Goal: Obtain resource: Obtain resource

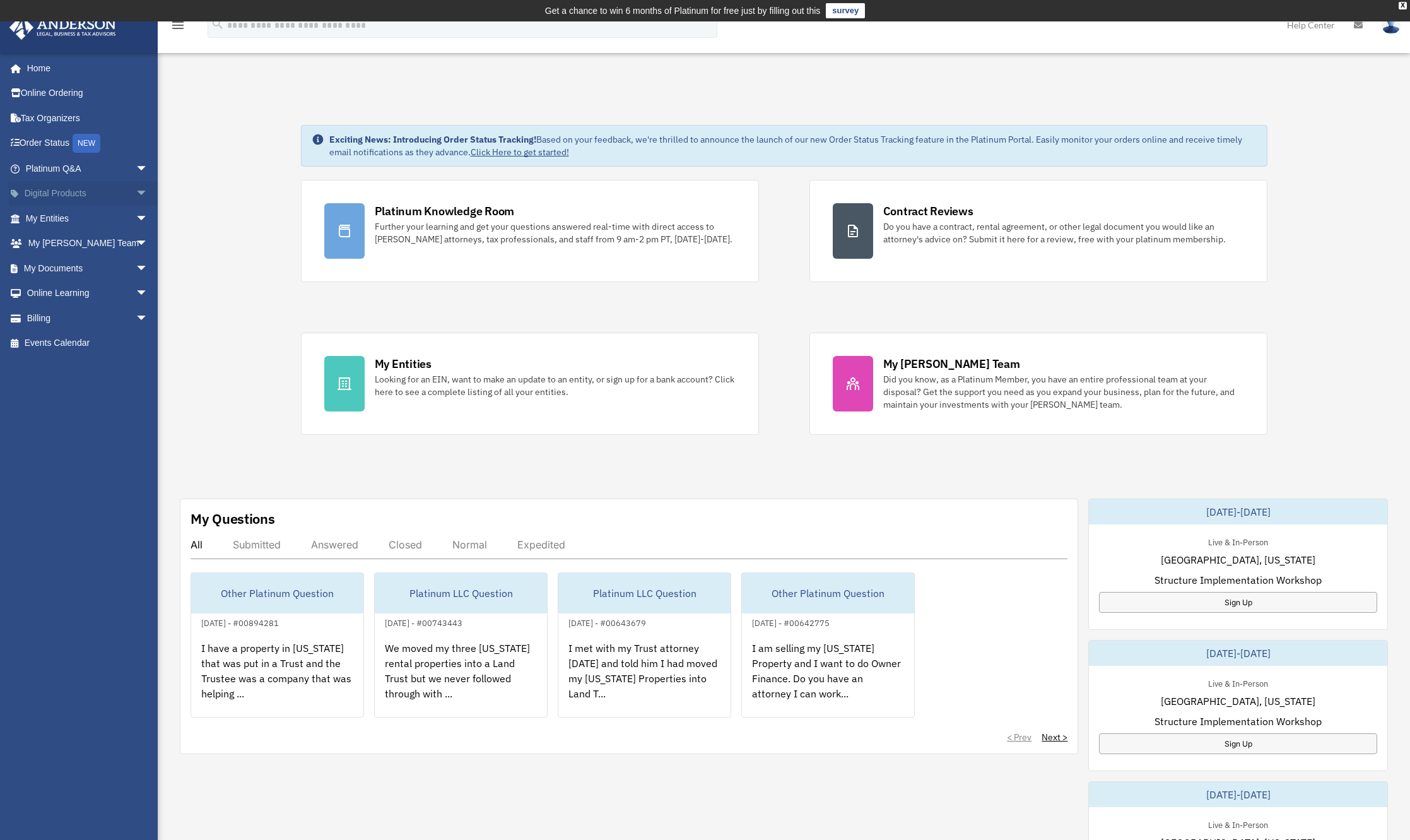
click at [135, 195] on span "arrow_drop_down" at bounding box center [148, 194] width 25 height 26
click at [135, 318] on span "arrow_drop_down" at bounding box center [148, 318] width 25 height 26
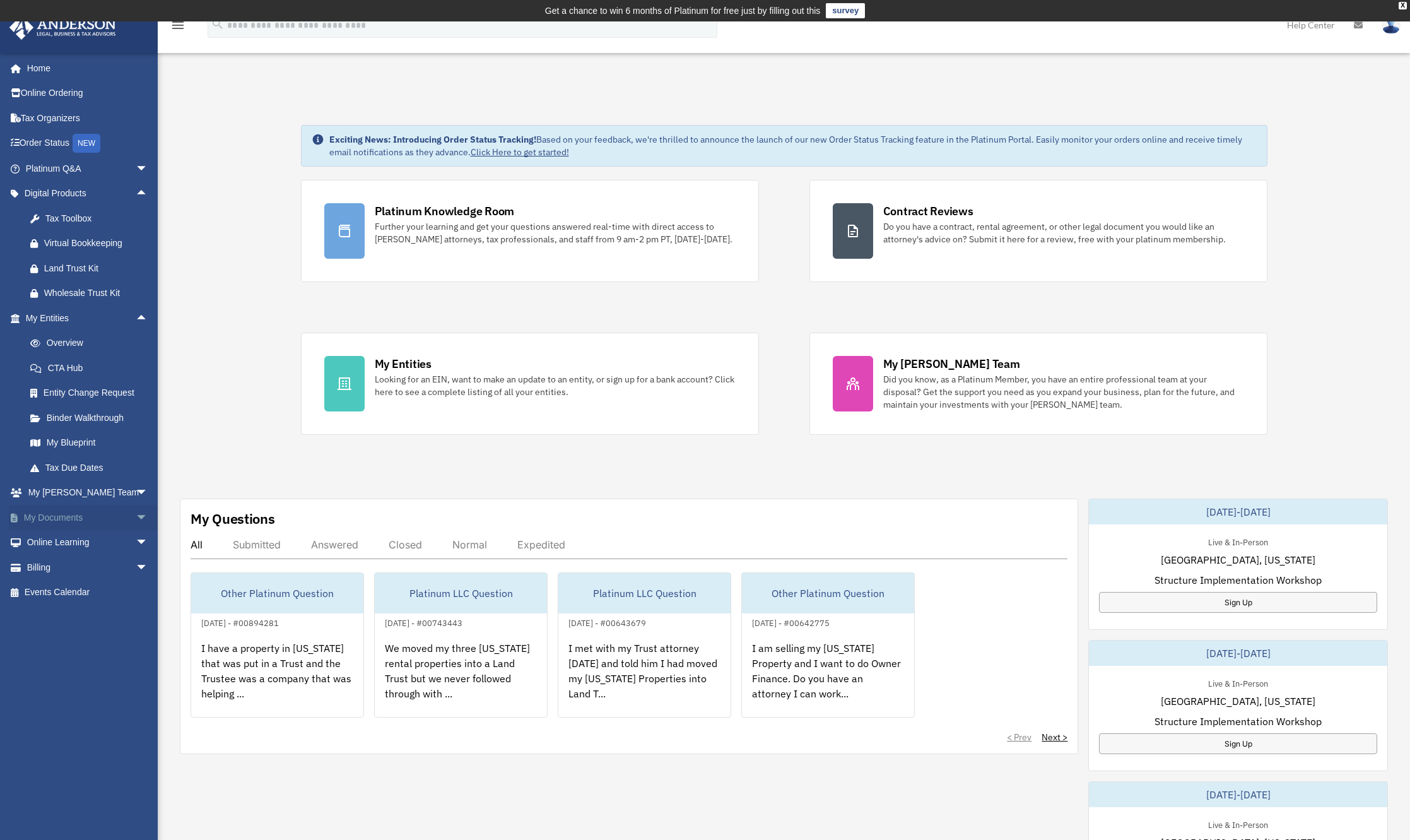
click at [135, 519] on span "arrow_drop_down" at bounding box center [148, 517] width 25 height 26
click at [89, 597] on link "Forms Library" at bounding box center [93, 592] width 149 height 25
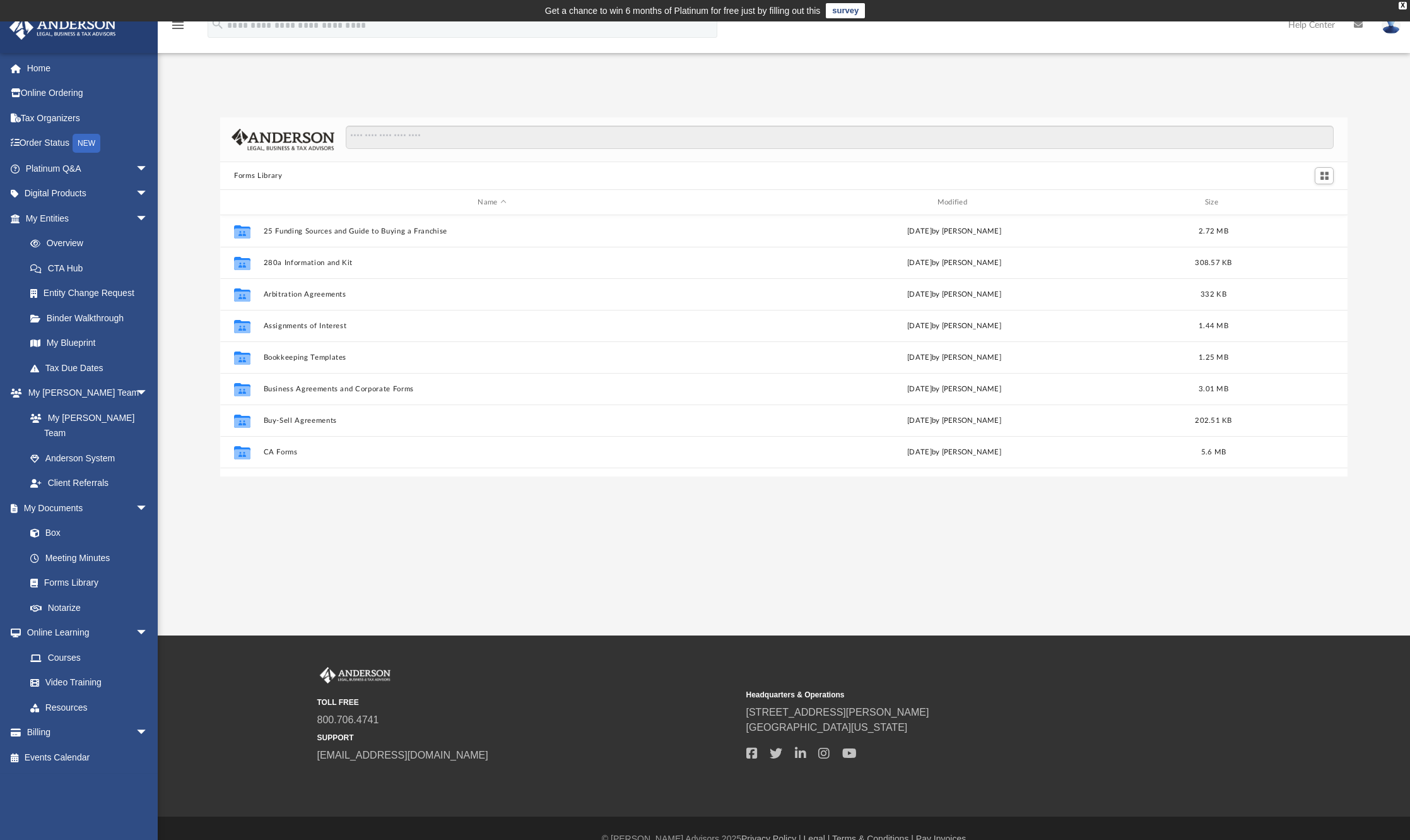
scroll to position [277, 1117]
click at [383, 391] on button "Business Agreements and Corporate Forms" at bounding box center [492, 389] width 457 height 9
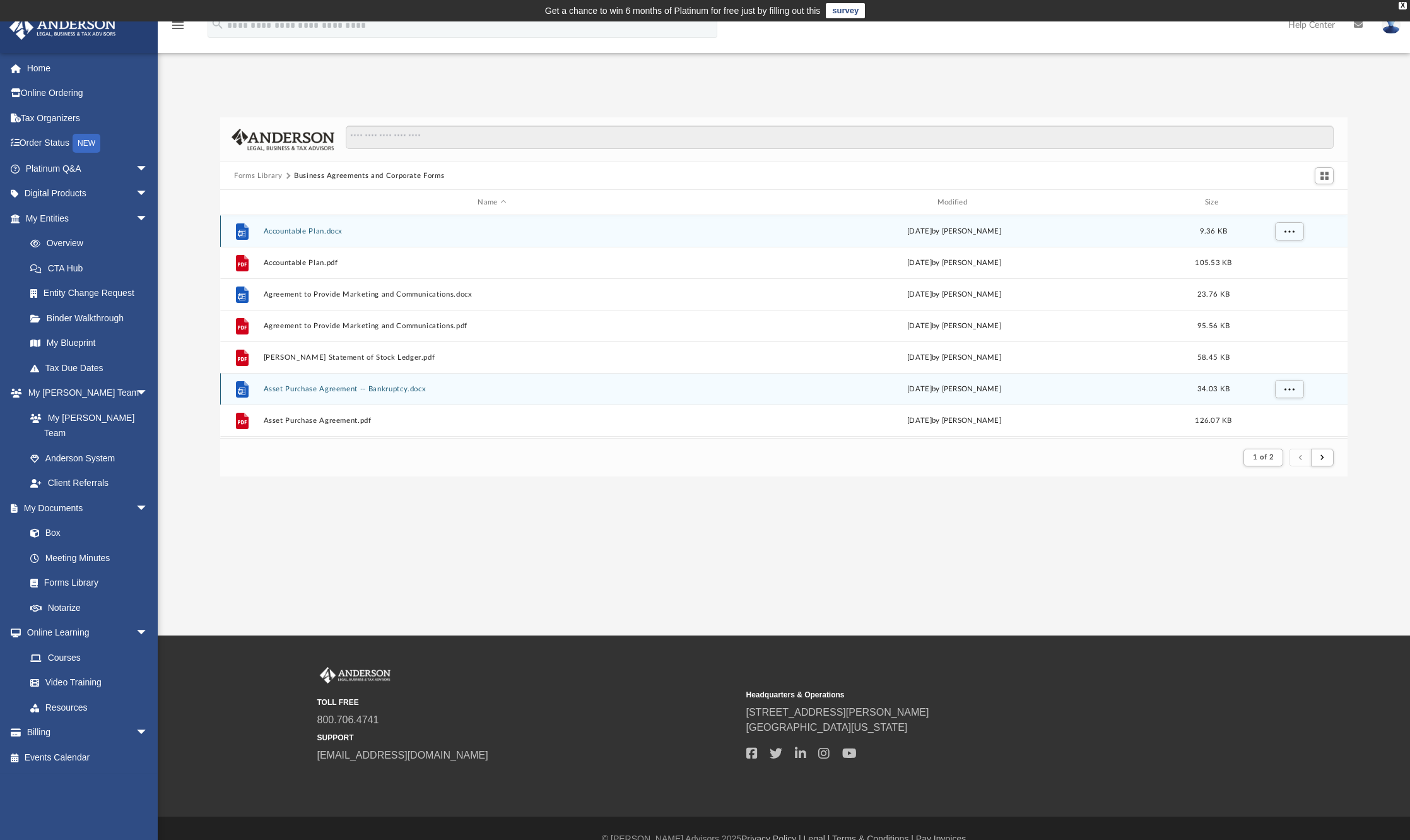
scroll to position [10, 10]
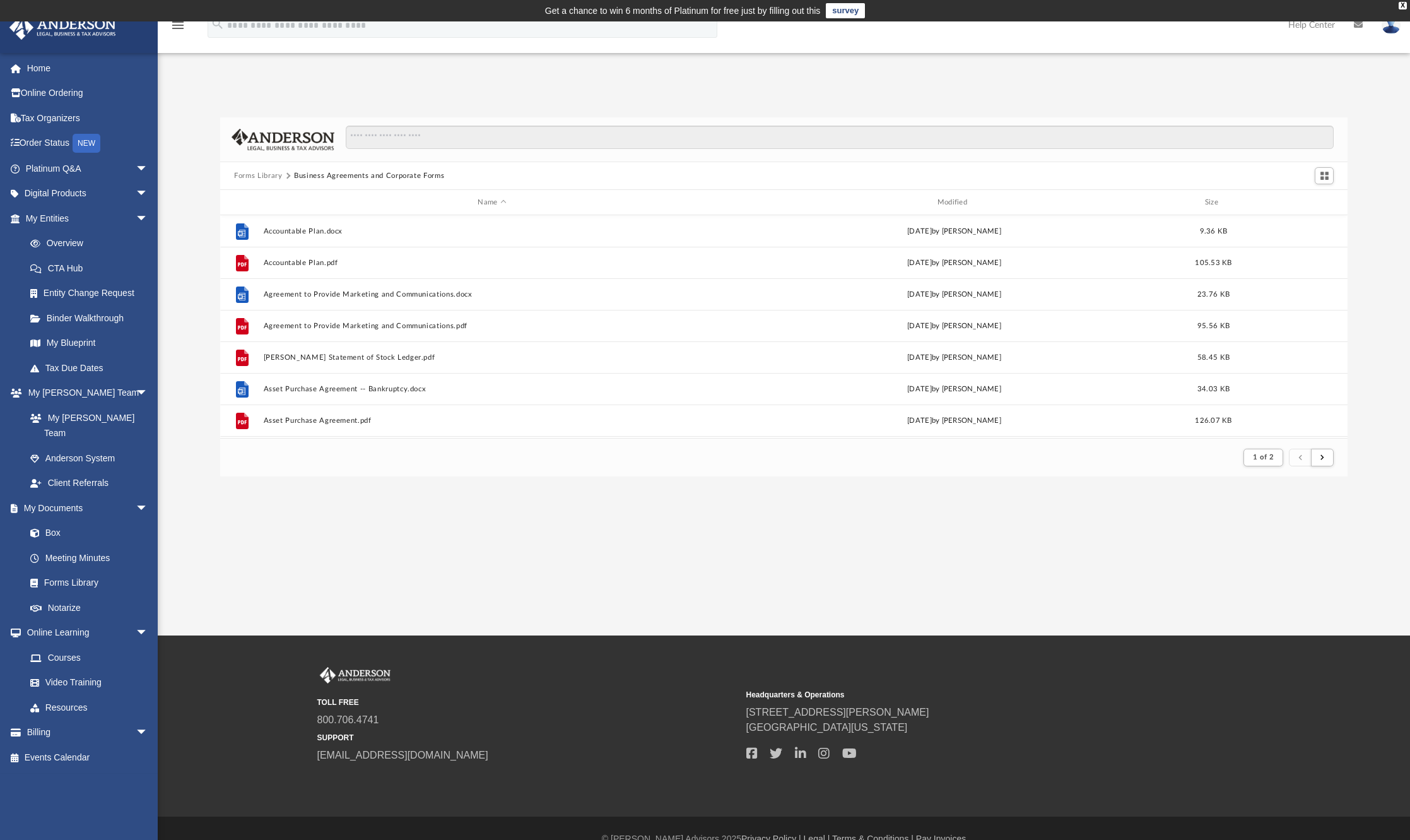
click at [1342, 432] on div "Next Page" at bounding box center [1323, 434] width 95 height 19
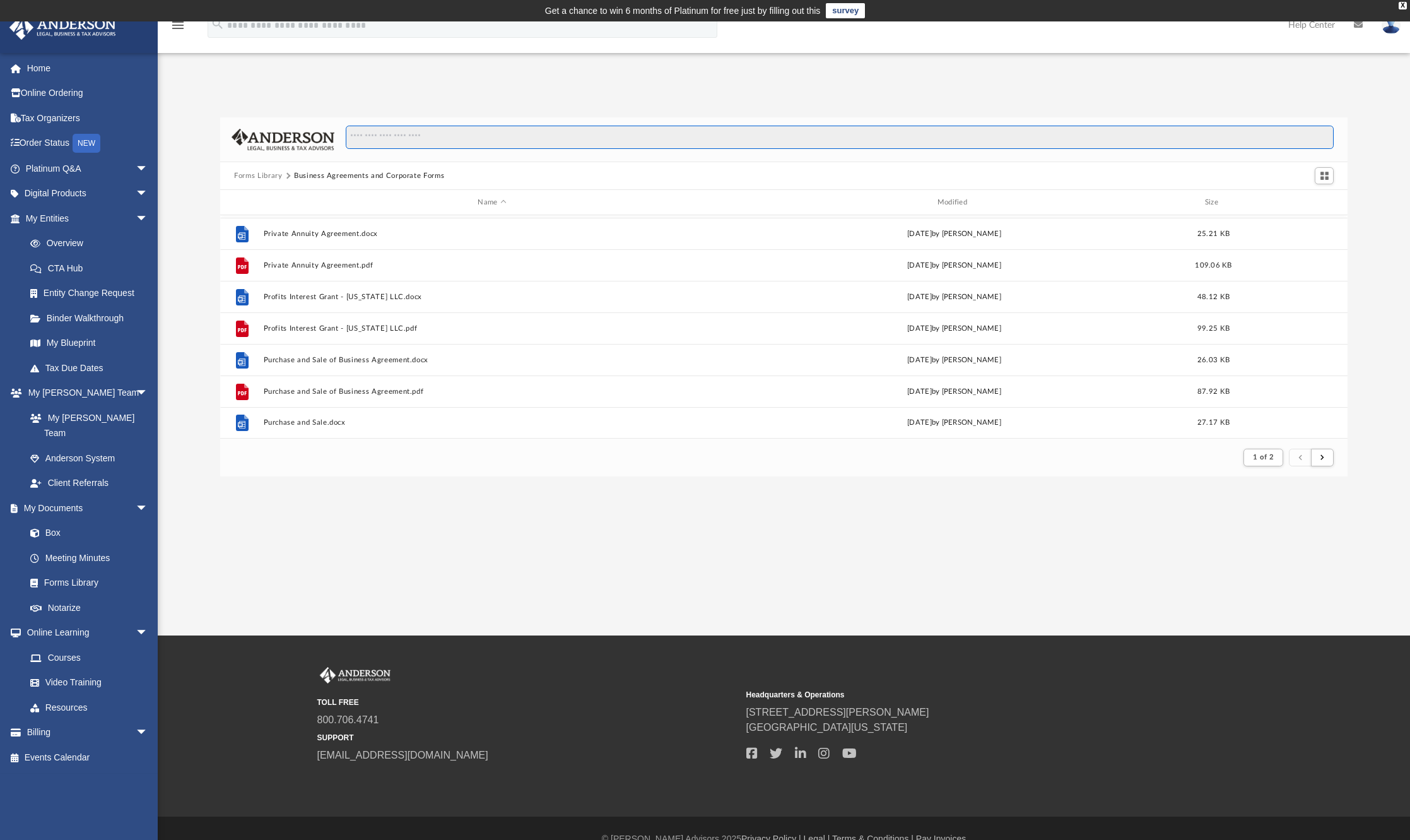
click at [362, 136] on input "Search files and folders" at bounding box center [839, 137] width 988 height 24
type input "**********"
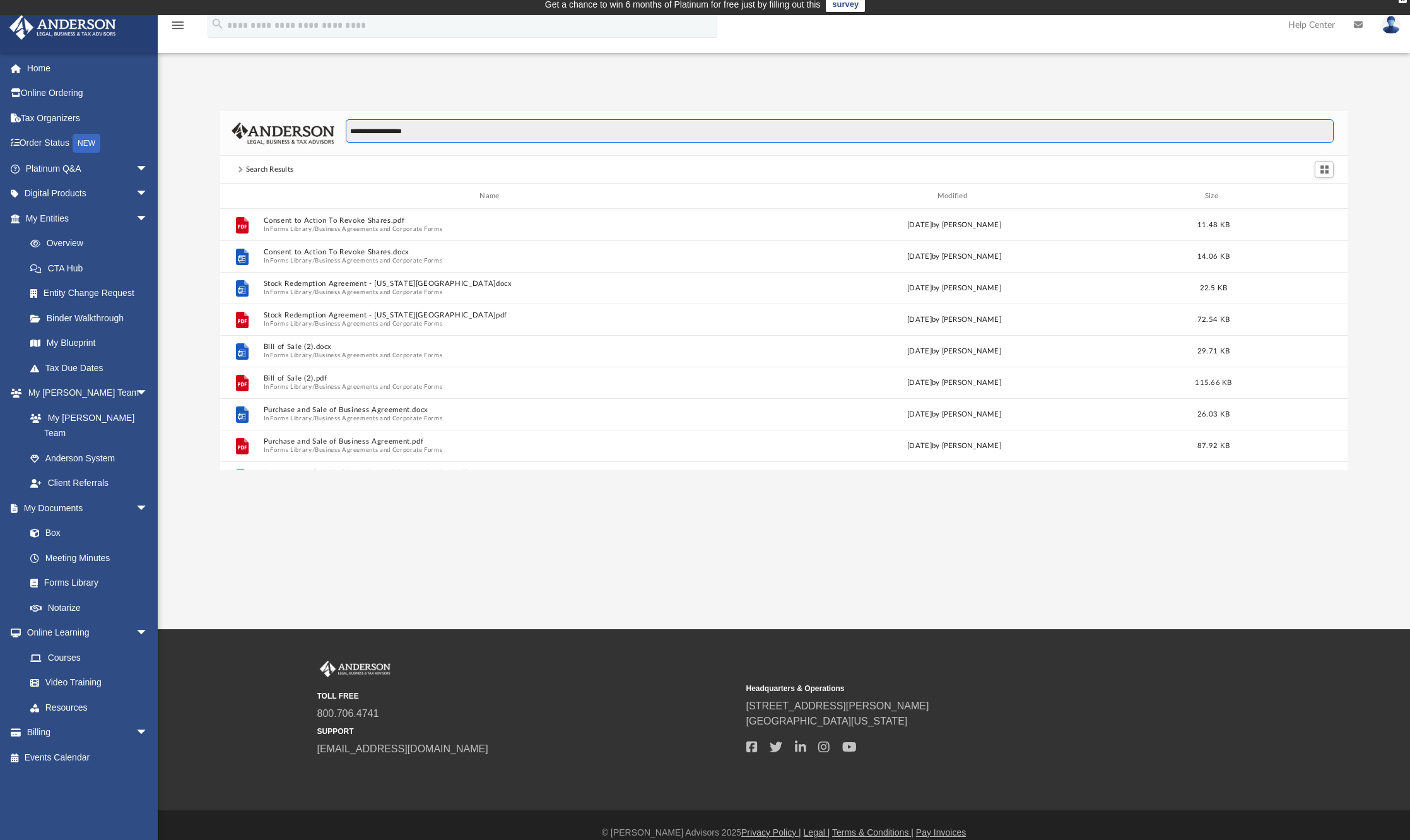
scroll to position [0, 0]
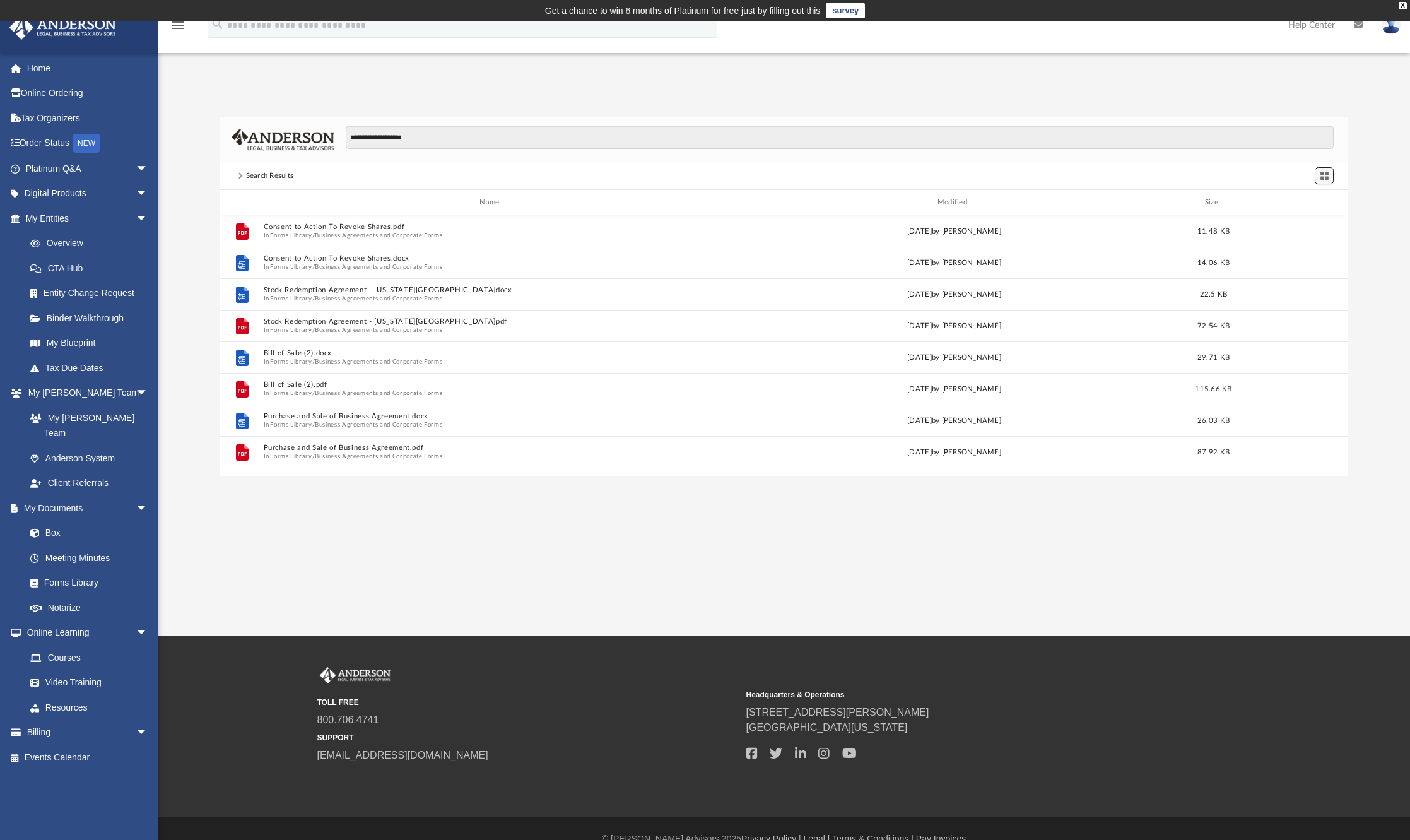
click at [1327, 179] on span "Switch to Grid View" at bounding box center [1324, 176] width 11 height 11
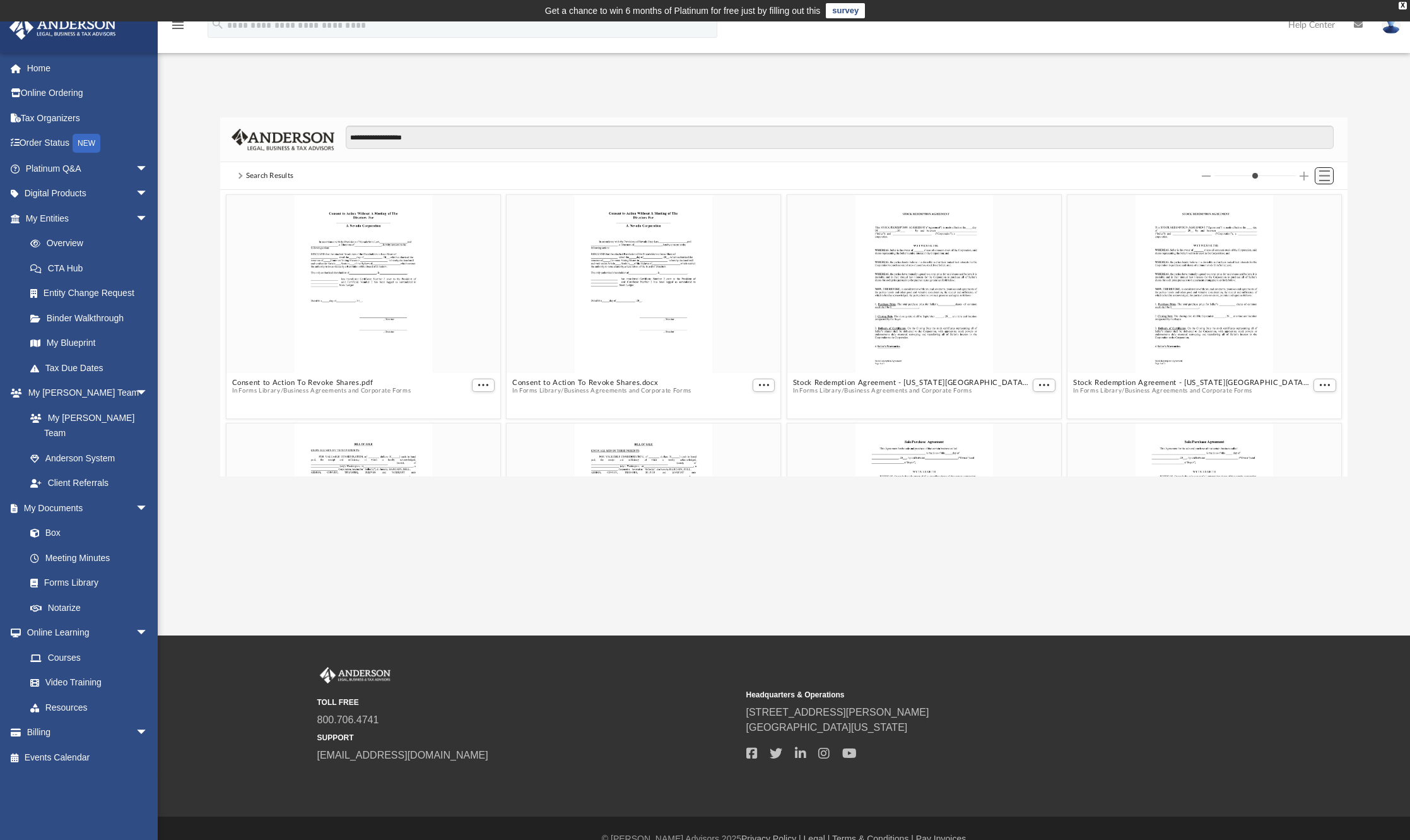
scroll to position [277, 1117]
click at [1327, 179] on span "Switch to List View" at bounding box center [1324, 176] width 11 height 11
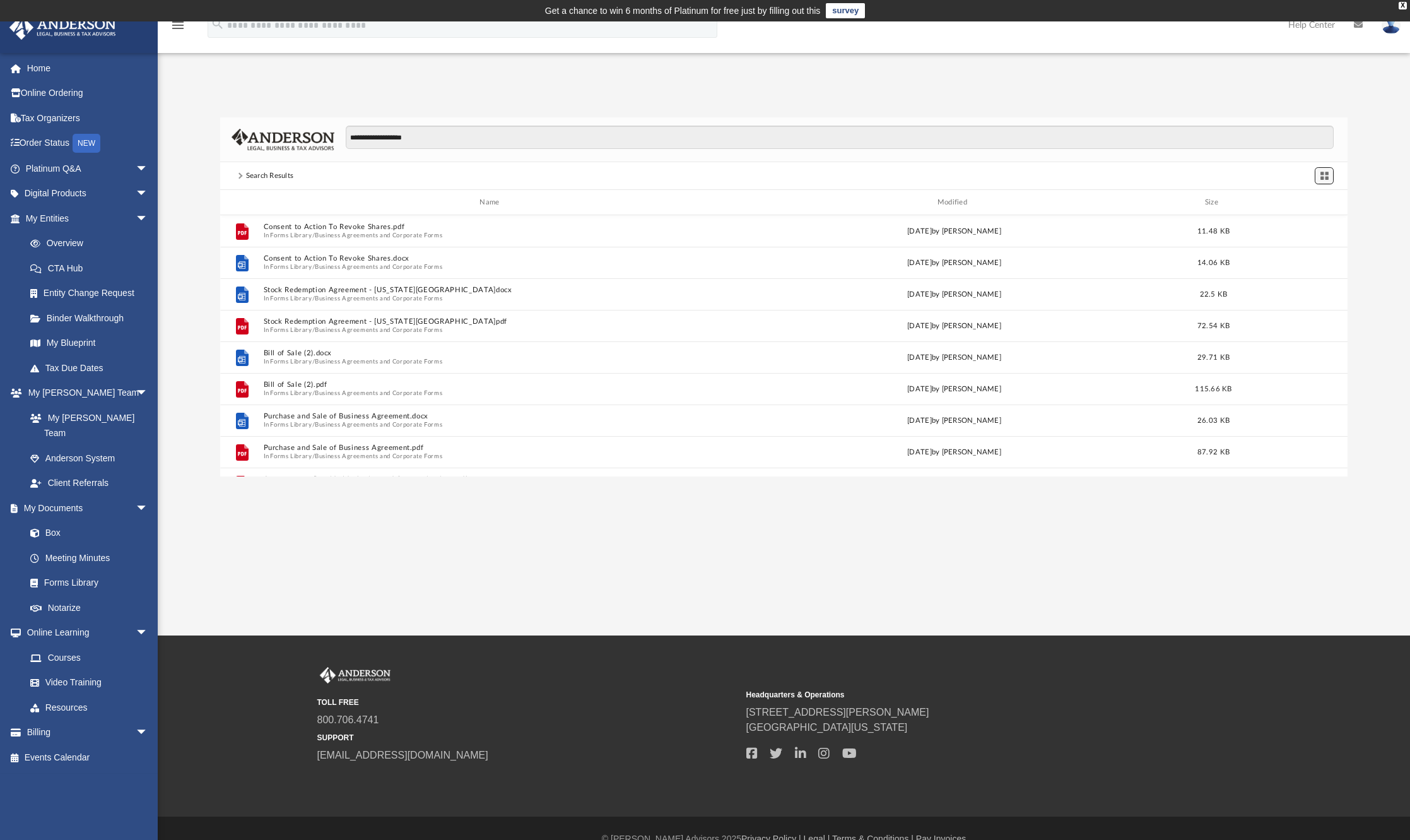
click at [1327, 179] on span "Switch to Grid View" at bounding box center [1324, 176] width 11 height 11
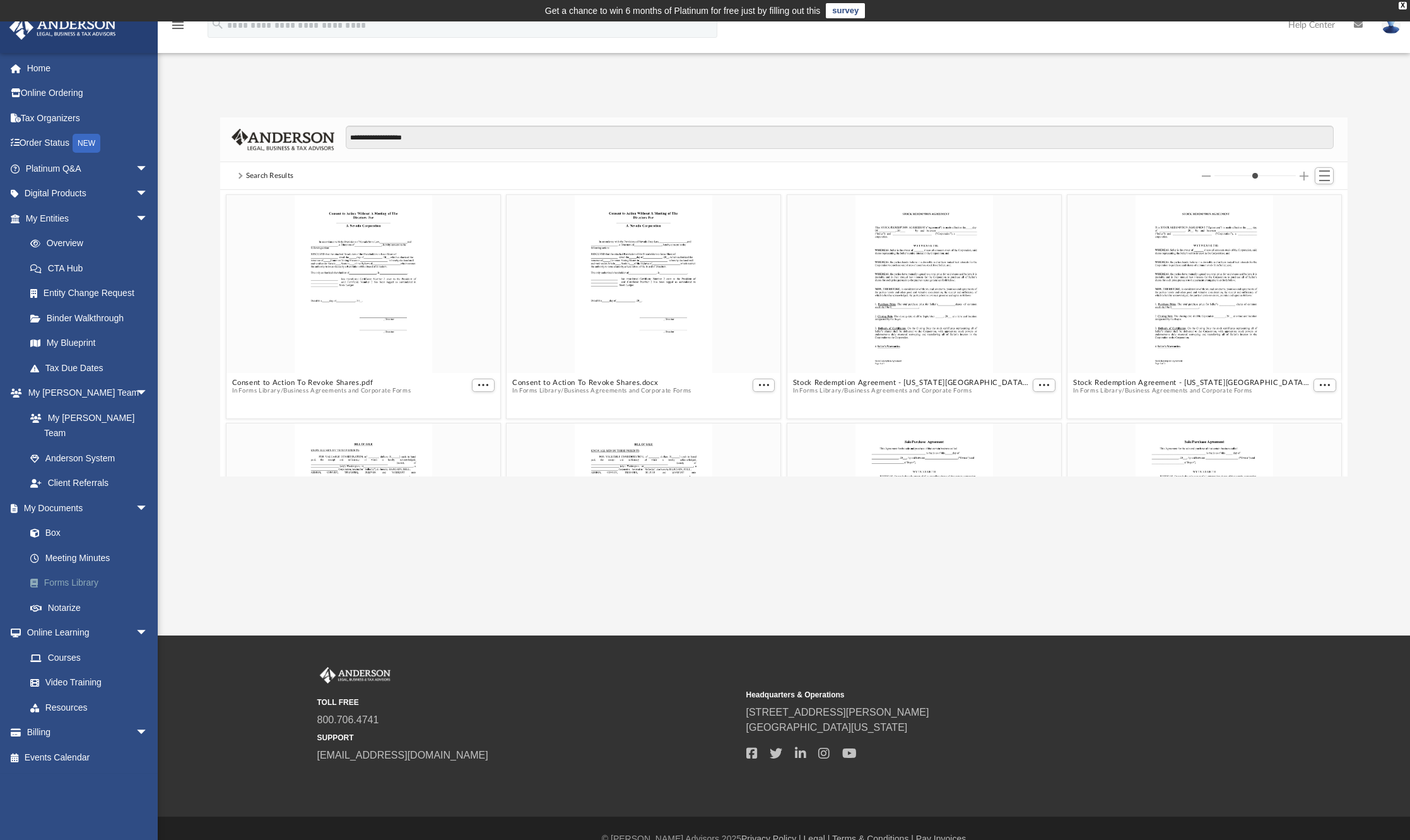
click at [83, 570] on link "Forms Library" at bounding box center [93, 583] width 149 height 25
click at [184, 30] on icon "menu" at bounding box center [177, 25] width 15 height 15
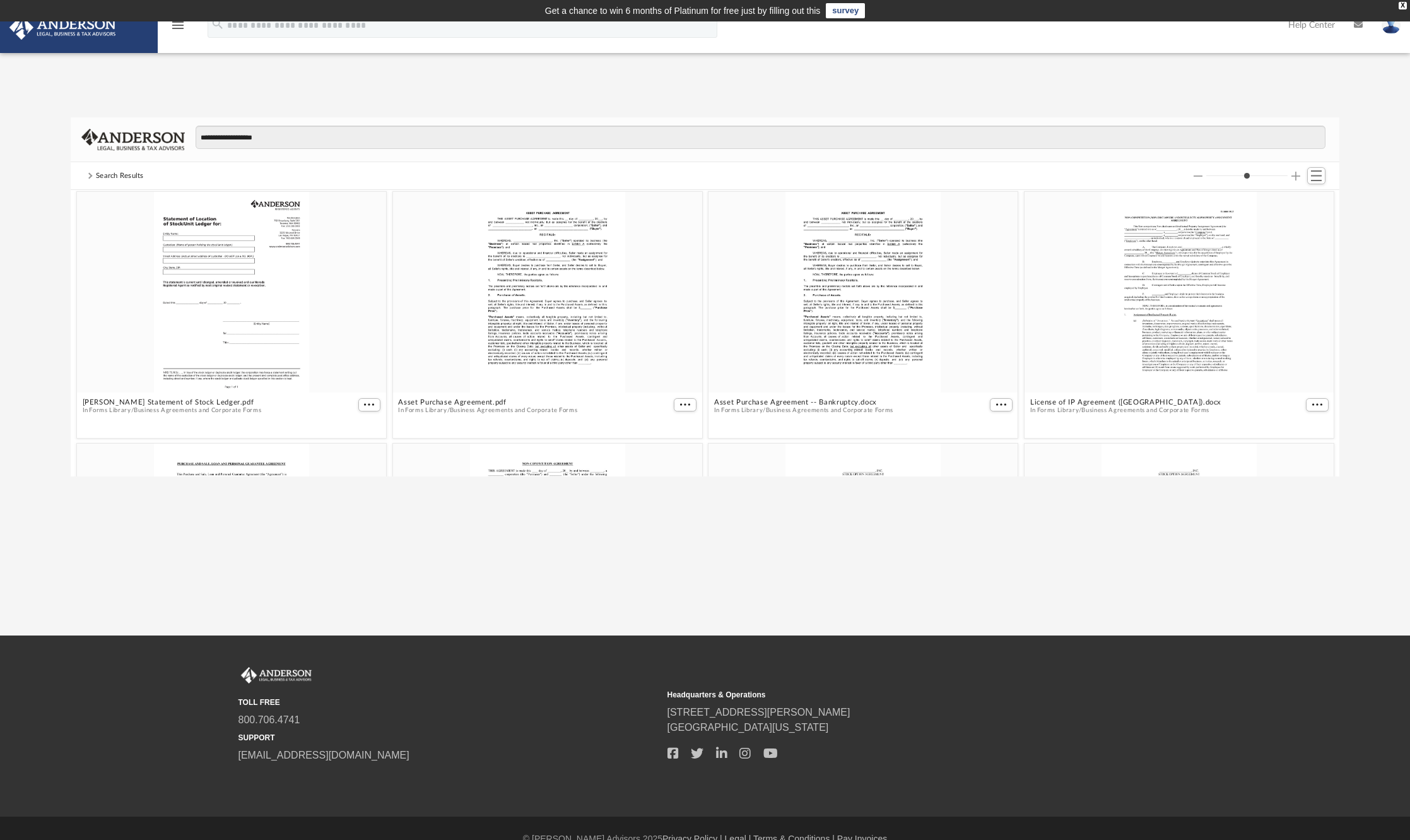
scroll to position [820, 0]
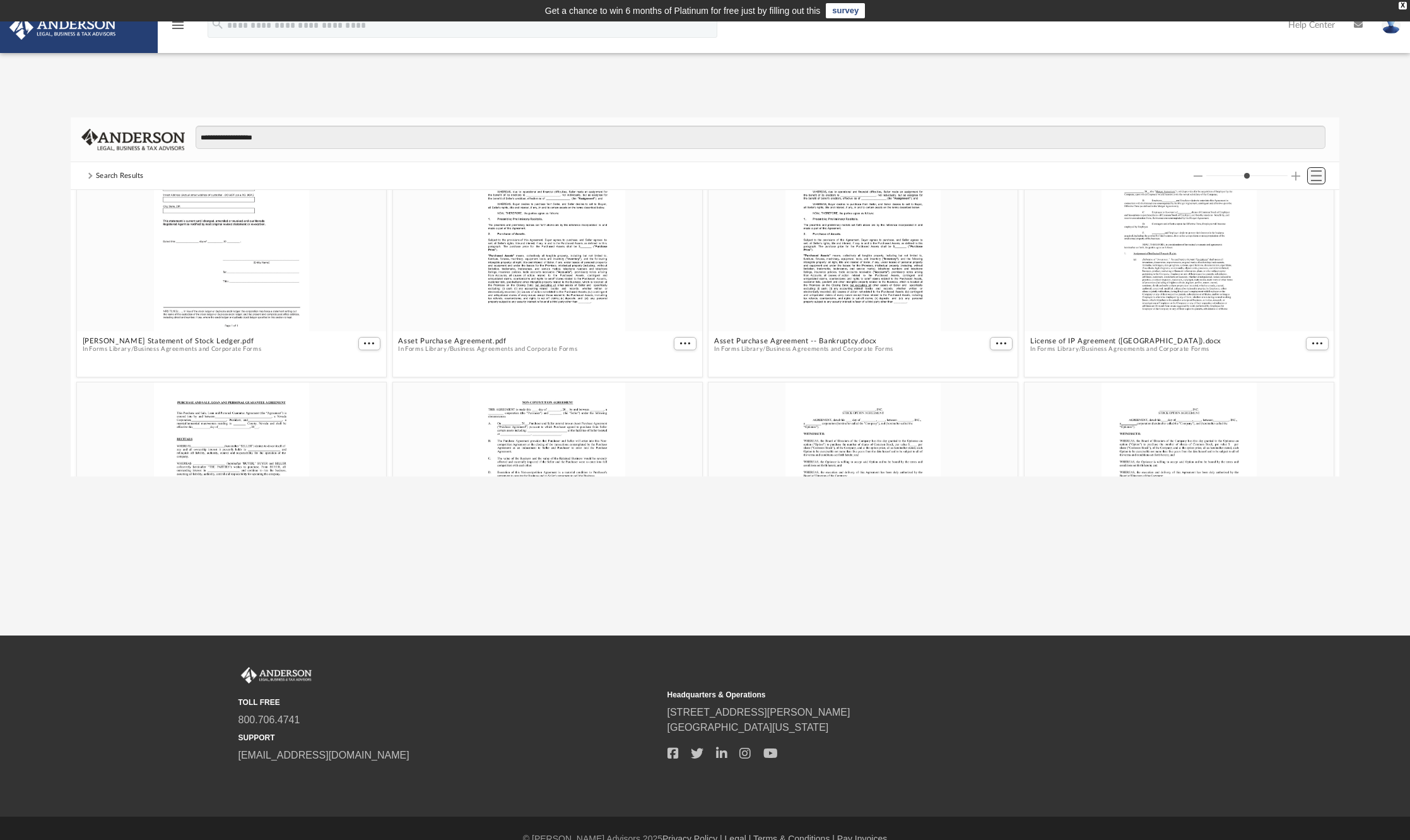
click at [1316, 173] on span "Switch to List View" at bounding box center [1316, 176] width 11 height 11
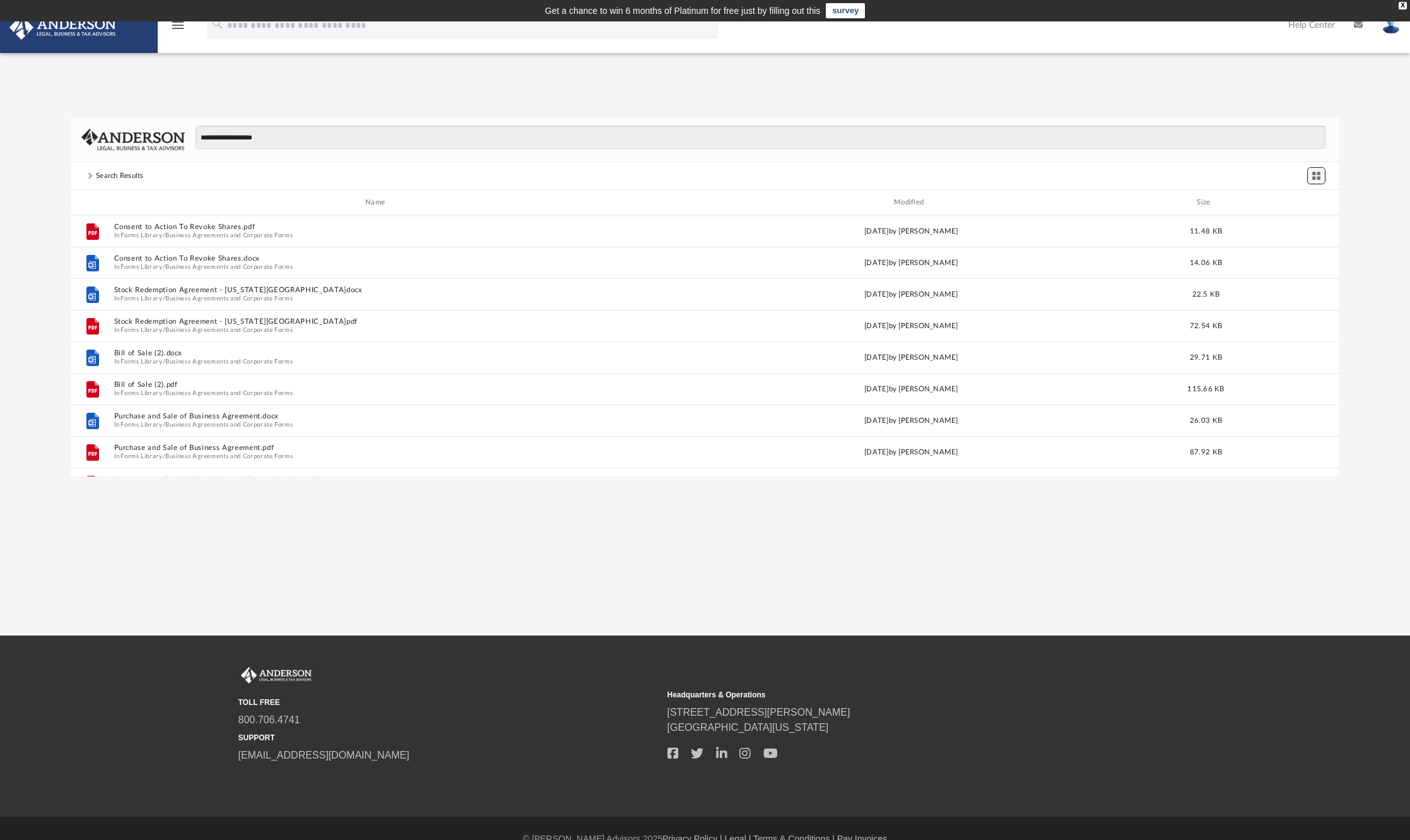
scroll to position [277, 1259]
click at [89, 175] on span at bounding box center [89, 176] width 6 height 6
click at [172, 24] on icon "menu" at bounding box center [177, 25] width 15 height 15
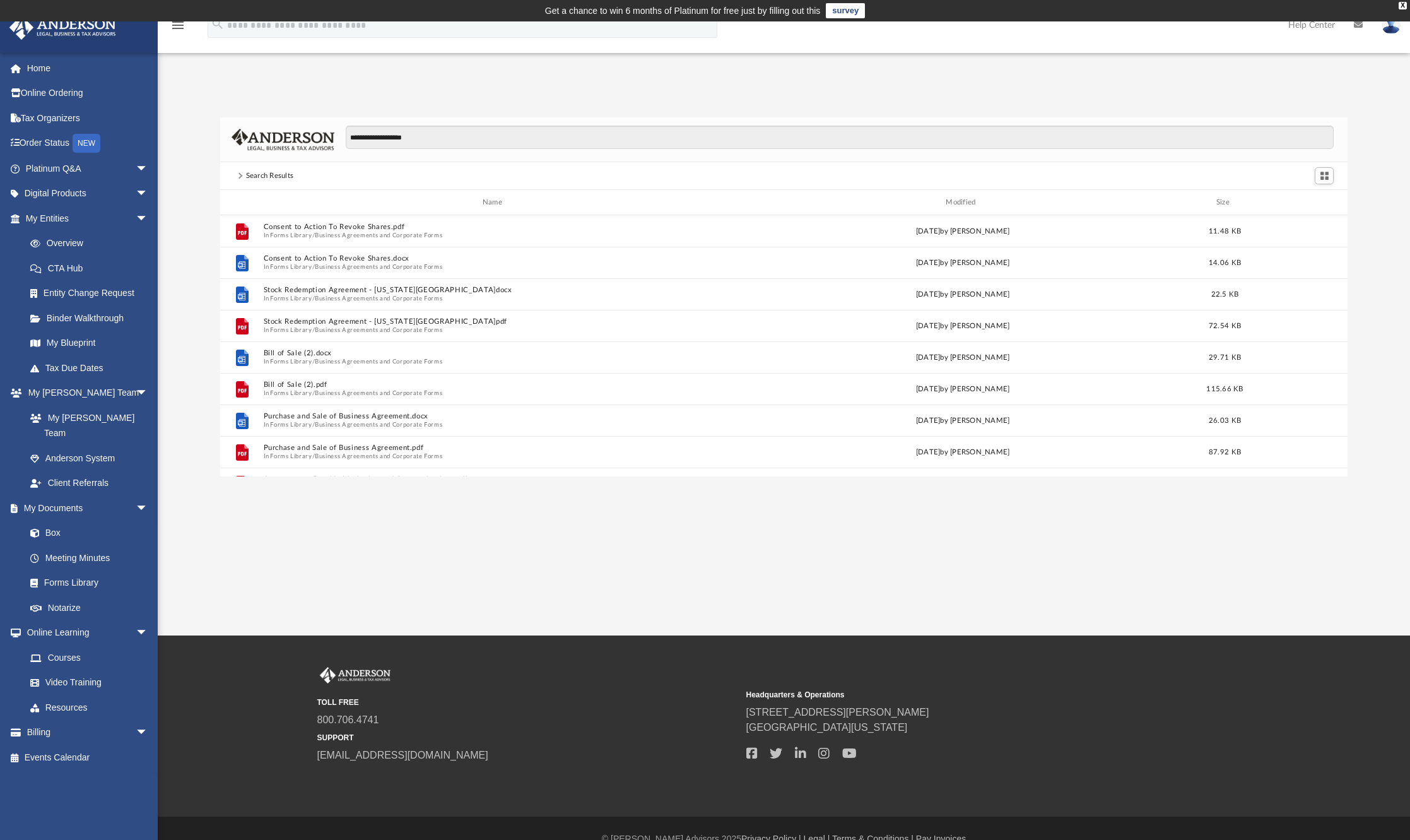
scroll to position [10, 10]
click at [69, 166] on link "Platinum Q&A arrow_drop_down" at bounding box center [88, 168] width 159 height 25
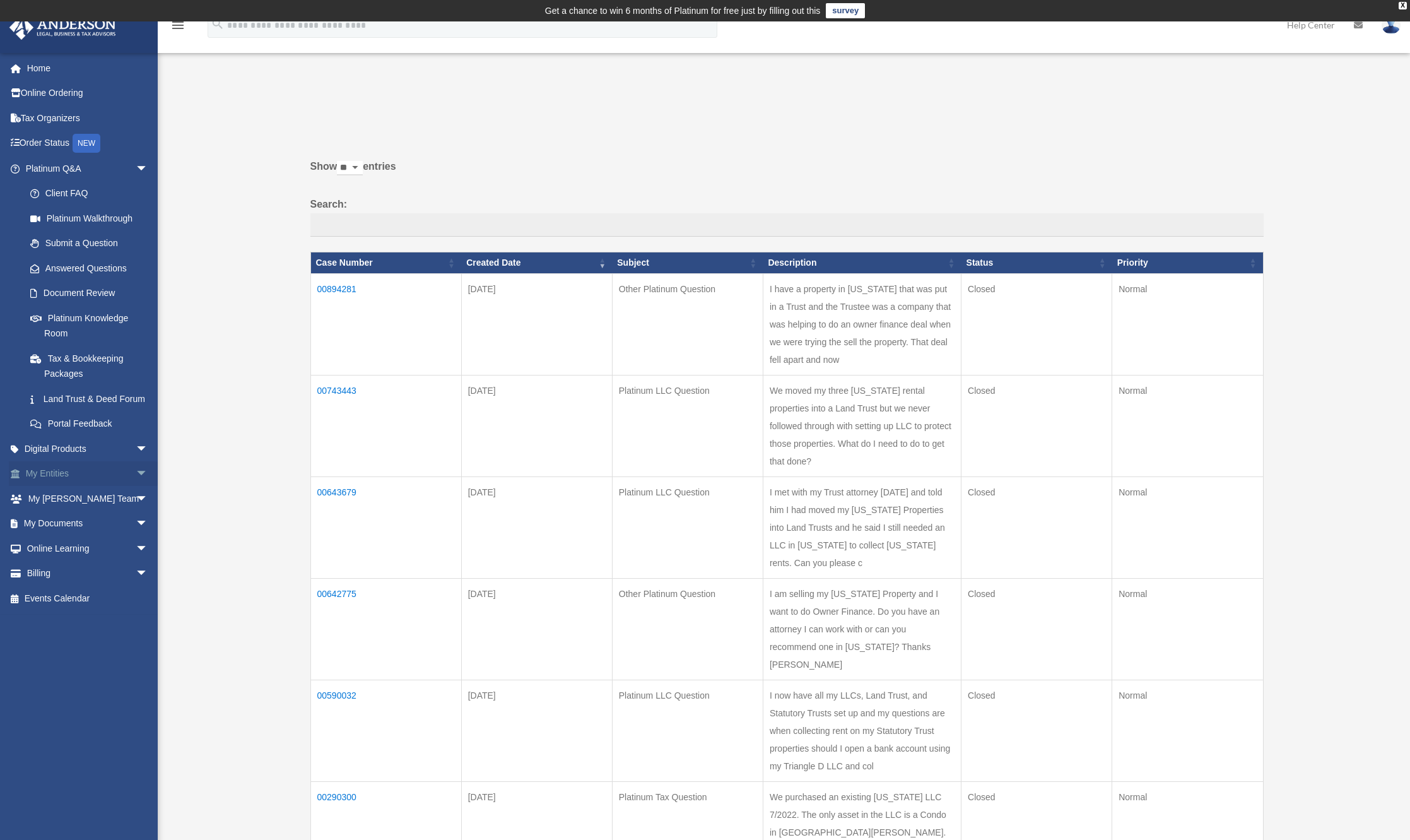
click at [135, 487] on span "arrow_drop_down" at bounding box center [148, 474] width 25 height 26
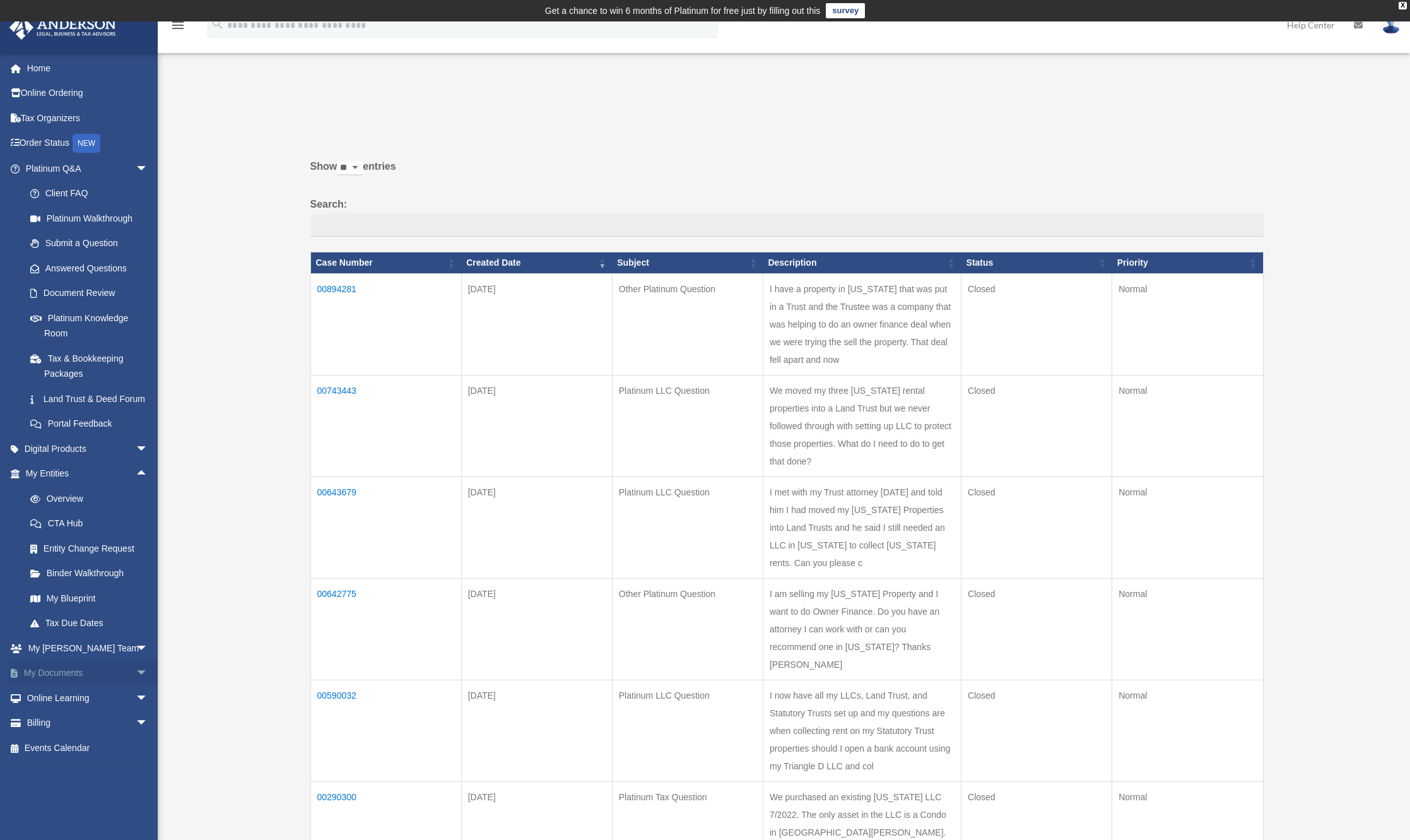
click at [103, 686] on link "My Documents arrow_drop_down" at bounding box center [88, 673] width 159 height 25
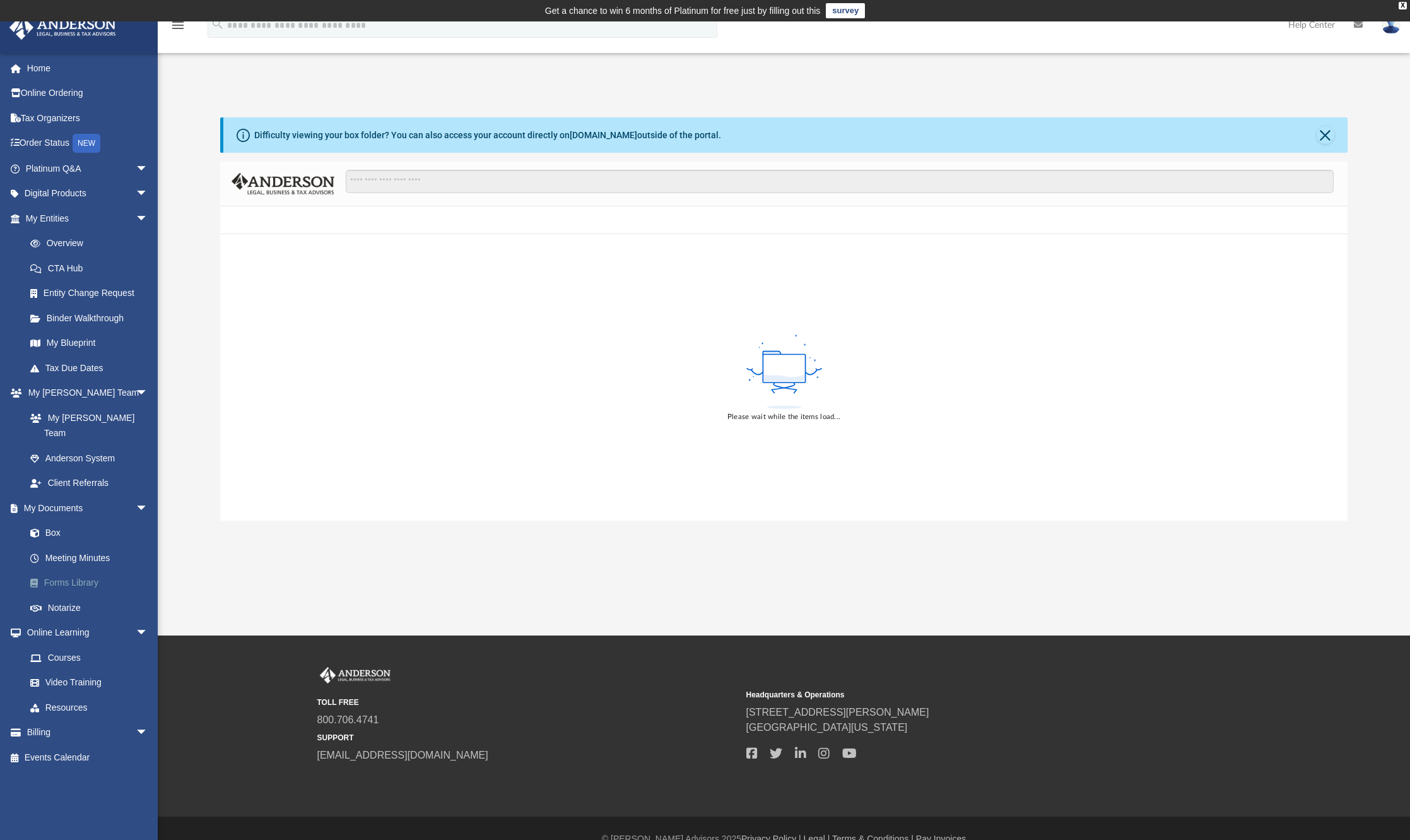
click at [75, 570] on link "Forms Library" at bounding box center [93, 583] width 149 height 25
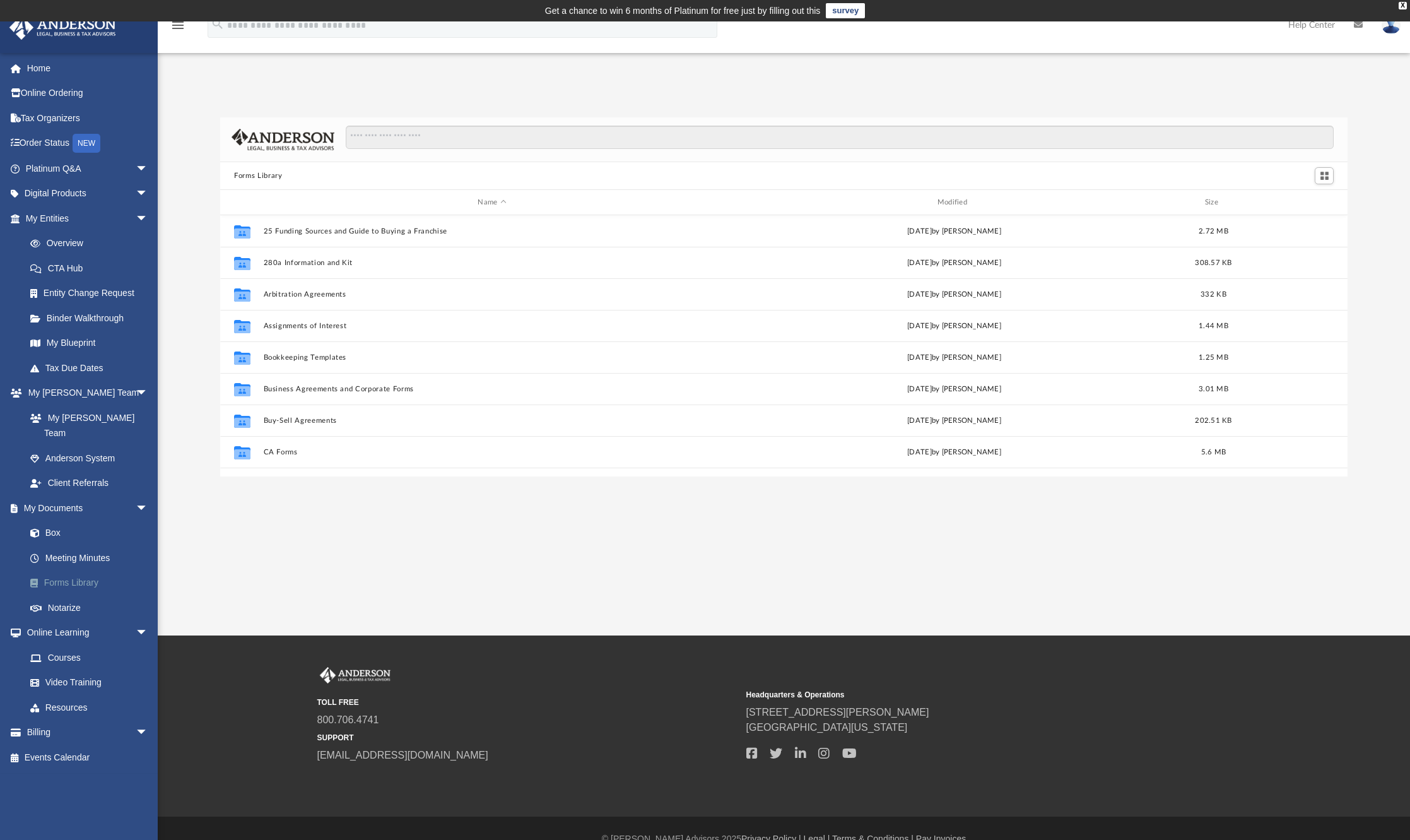
scroll to position [277, 1117]
click at [368, 387] on button "Business Agreements and Corporate Forms" at bounding box center [492, 389] width 457 height 9
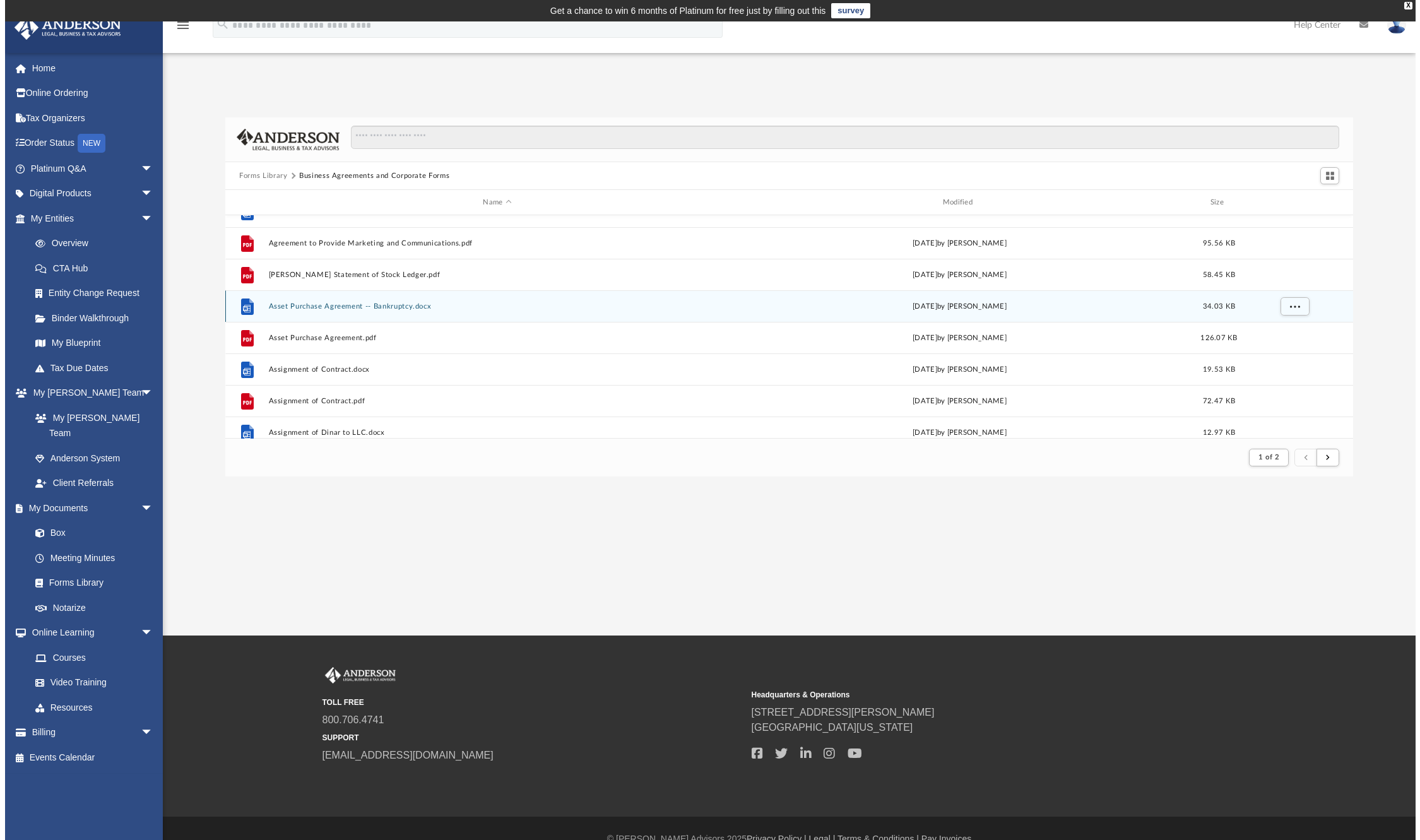
scroll to position [126, 0]
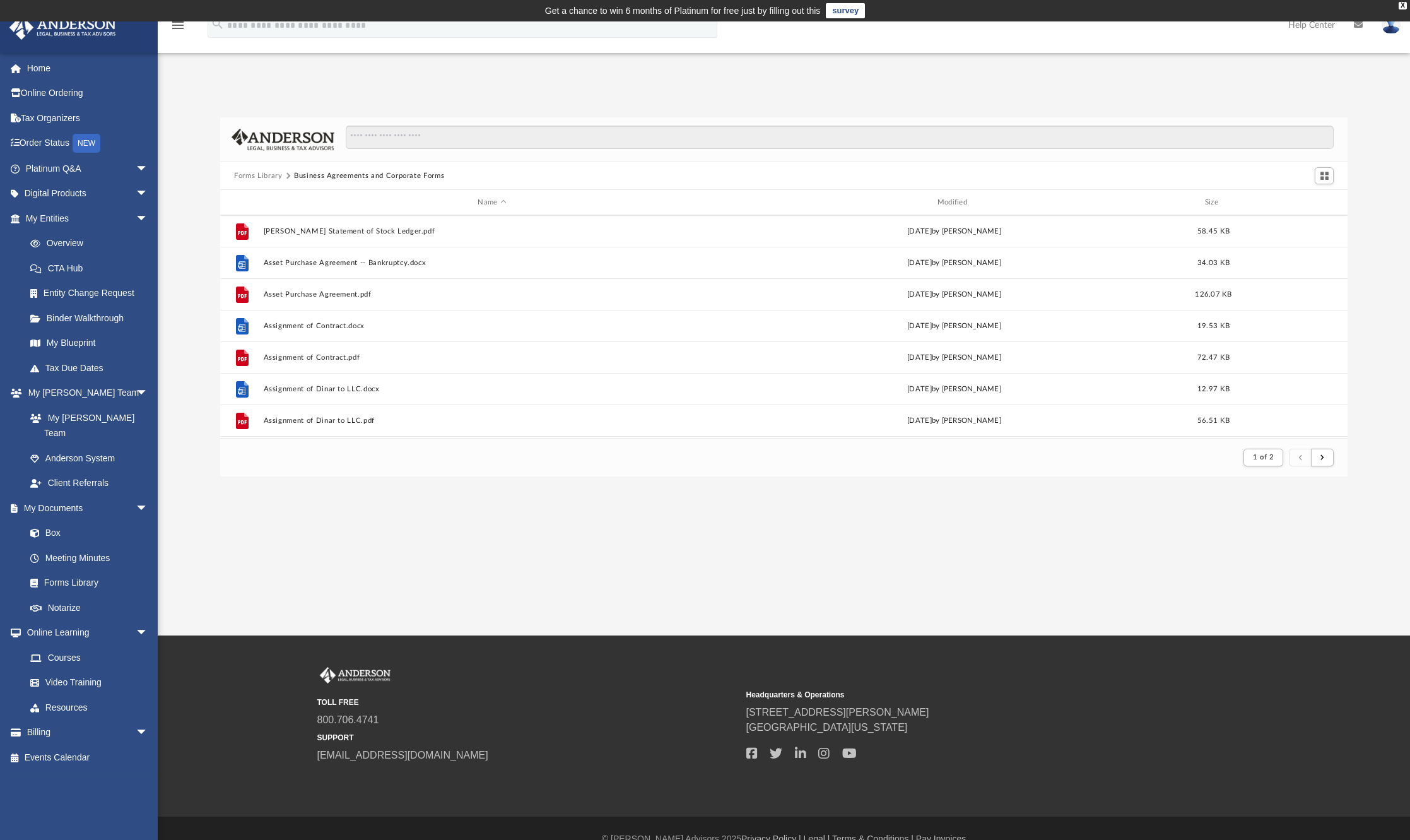
click at [1302, 458] on span "submit" at bounding box center [1300, 457] width 4 height 7
click at [1258, 460] on button "1 of 2" at bounding box center [1263, 457] width 40 height 18
click at [1020, 453] on footer "1 of 2" at bounding box center [783, 457] width 1127 height 38
click at [1402, 2] on div "X" at bounding box center [1402, 5] width 9 height 8
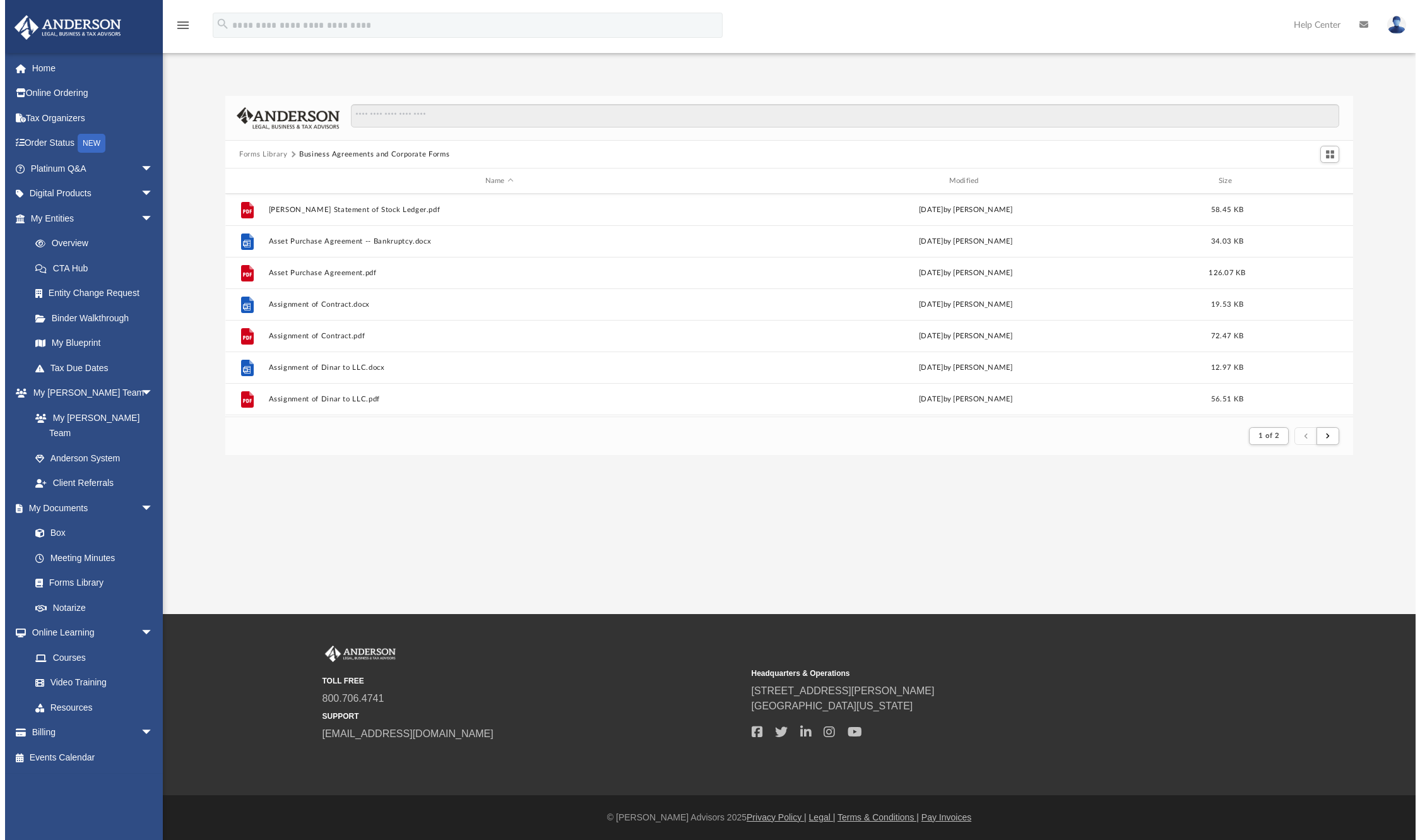
scroll to position [239, 1127]
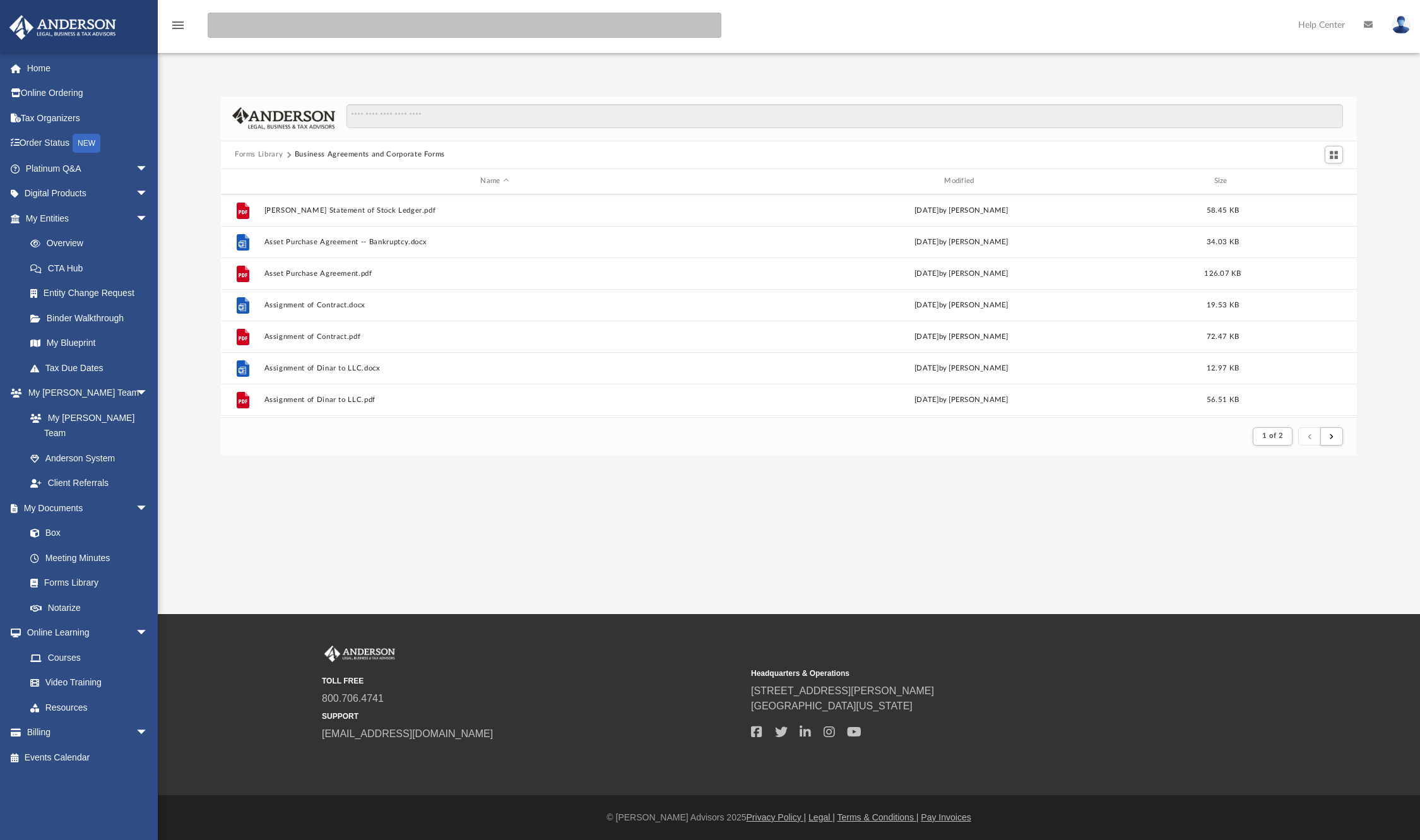
click at [265, 24] on input "search" at bounding box center [465, 25] width 514 height 25
type input "**********"
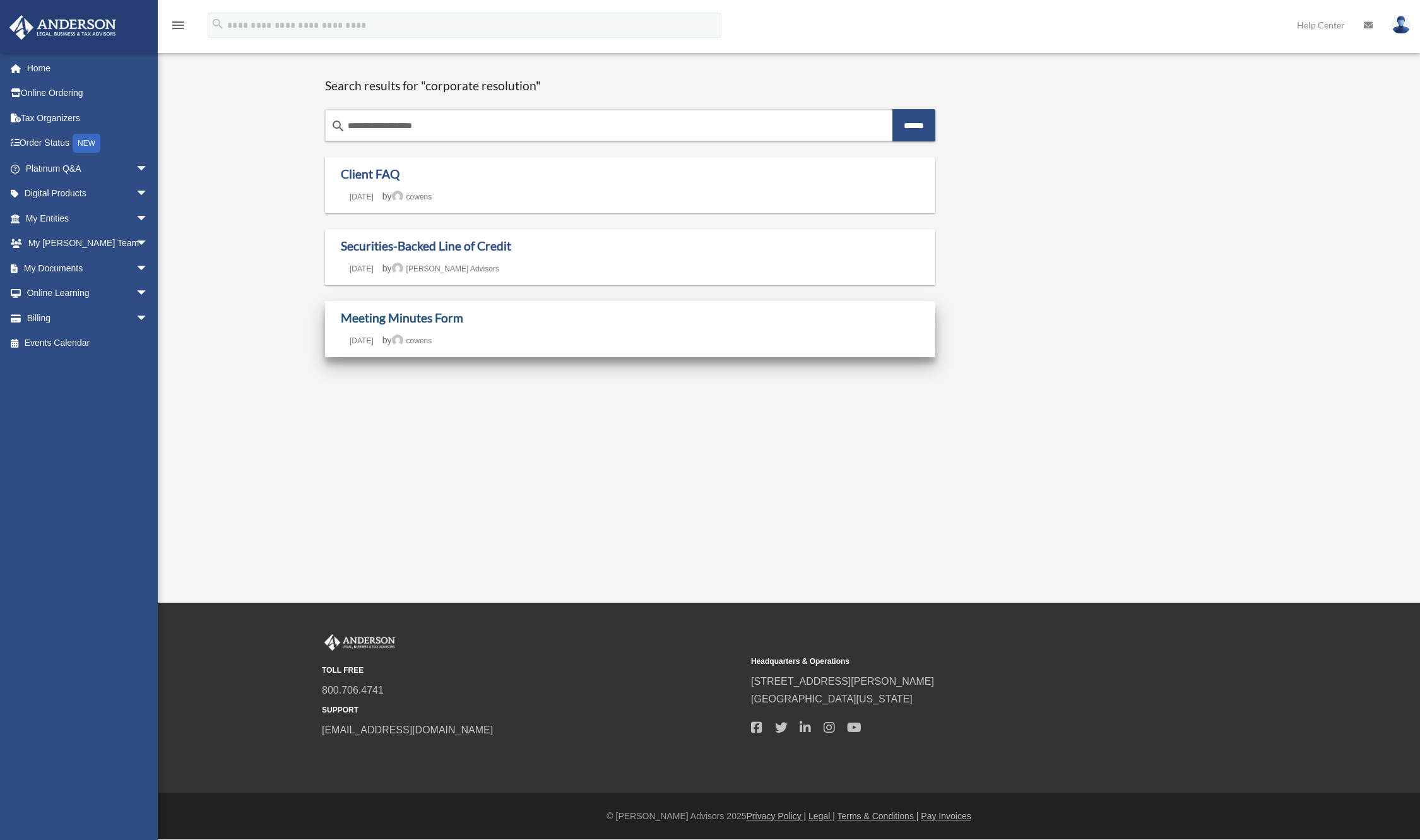
click at [446, 324] on link "Meeting Minutes Form" at bounding box center [401, 317] width 122 height 15
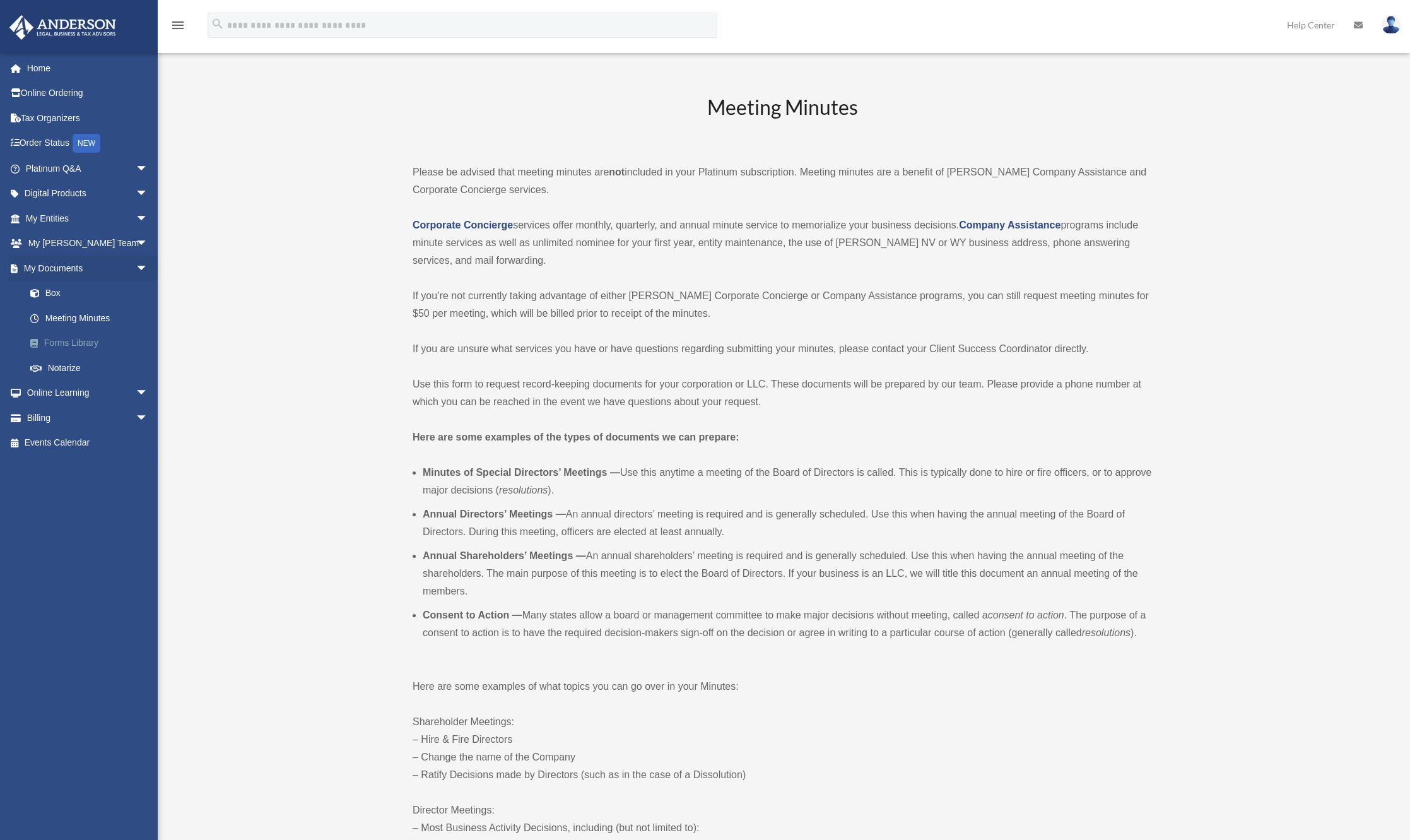
click at [86, 341] on link "Forms Library" at bounding box center [93, 343] width 149 height 25
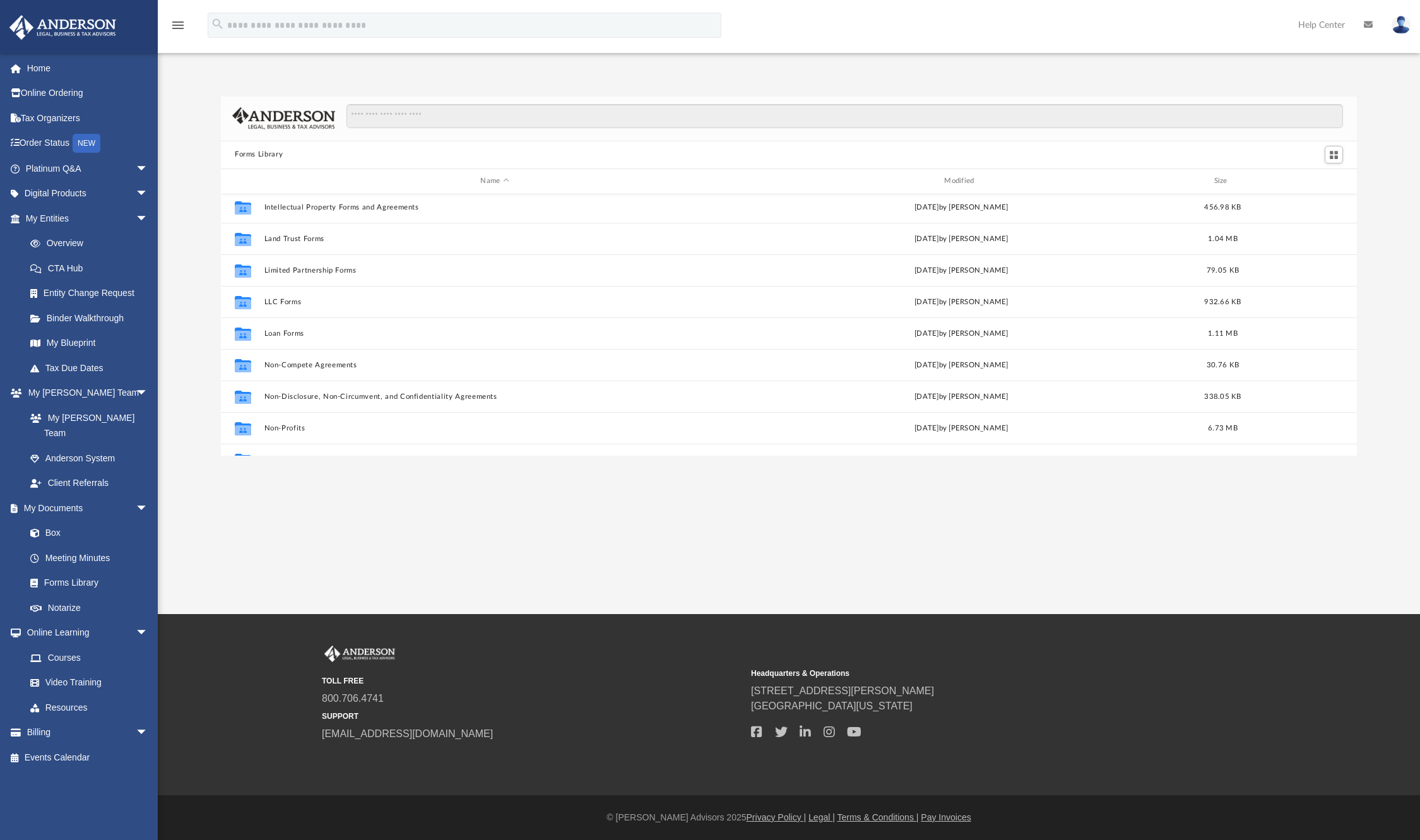
scroll to position [495, 0]
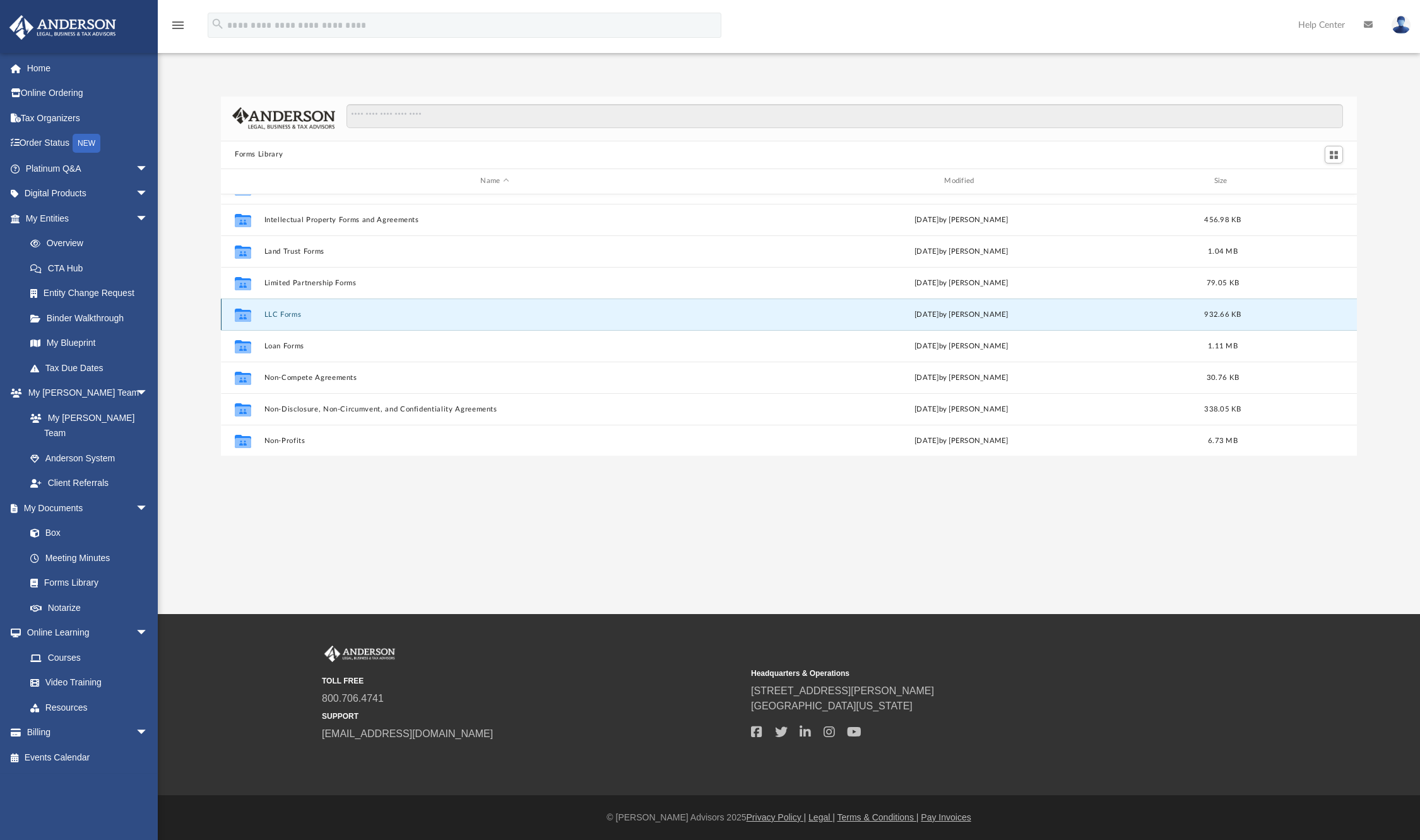
click at [286, 311] on button "LLC Forms" at bounding box center [495, 313] width 461 height 9
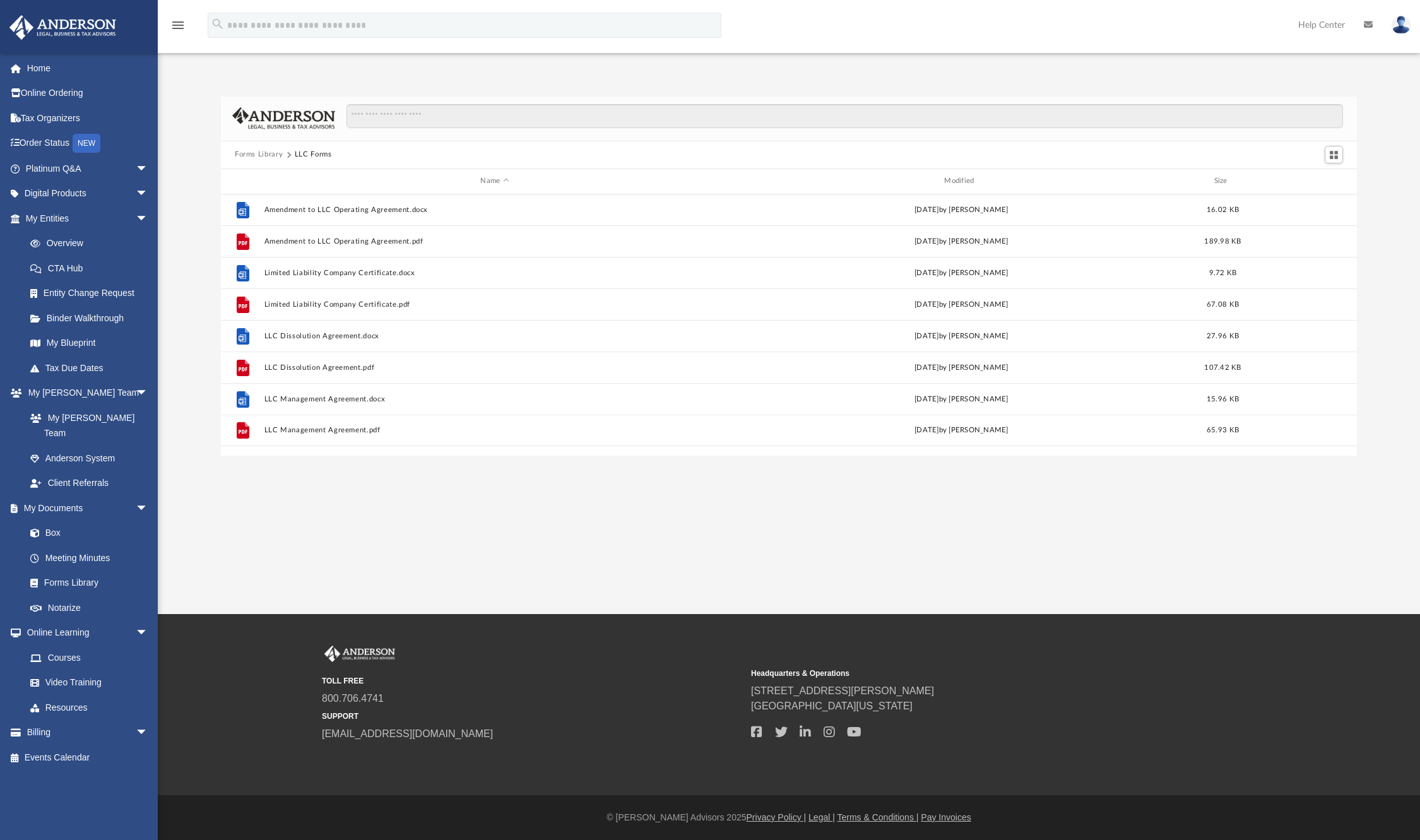
scroll to position [0, 0]
click at [254, 152] on button "Forms Library" at bounding box center [259, 154] width 48 height 12
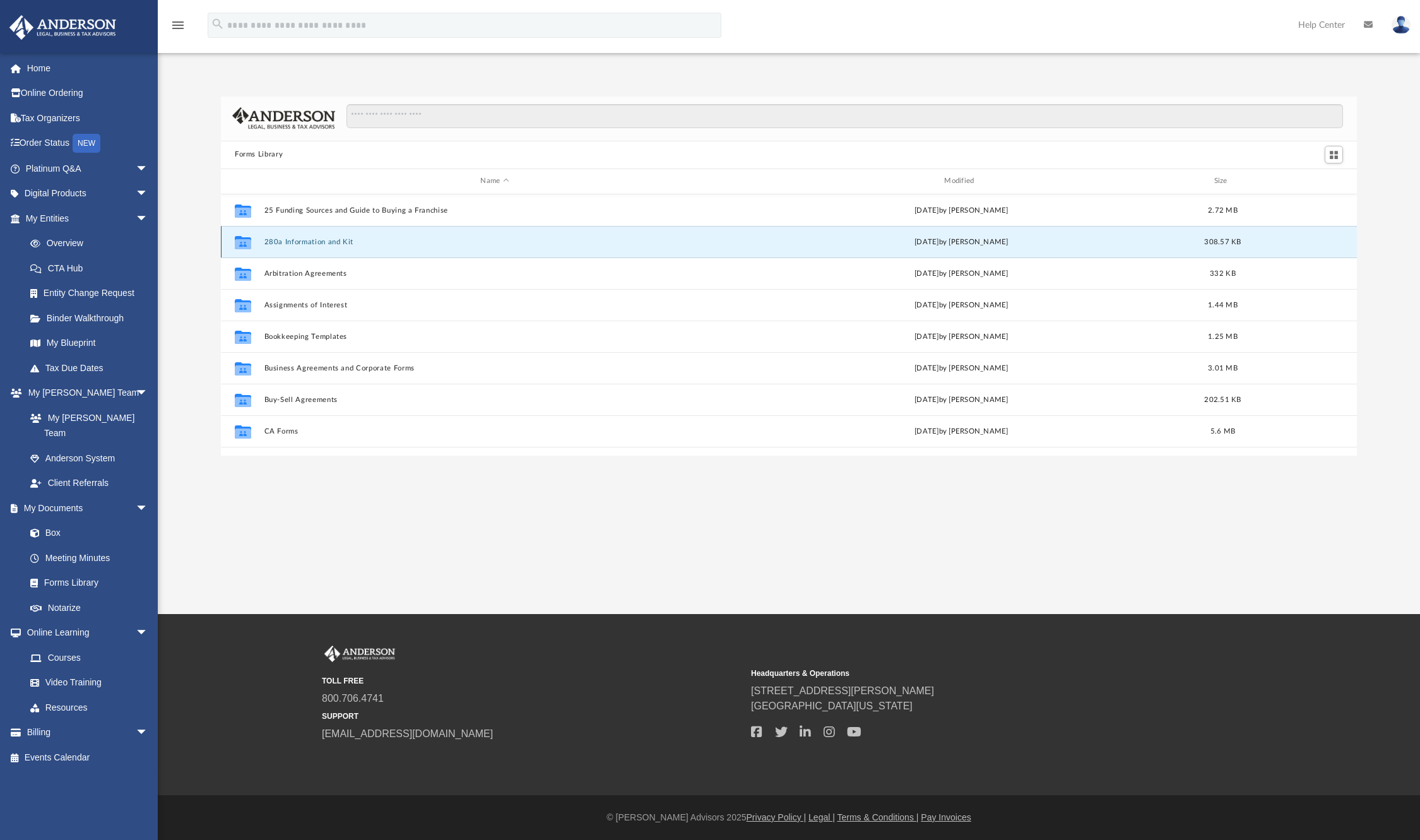
click at [310, 238] on button "280a Information and Kit" at bounding box center [495, 241] width 461 height 9
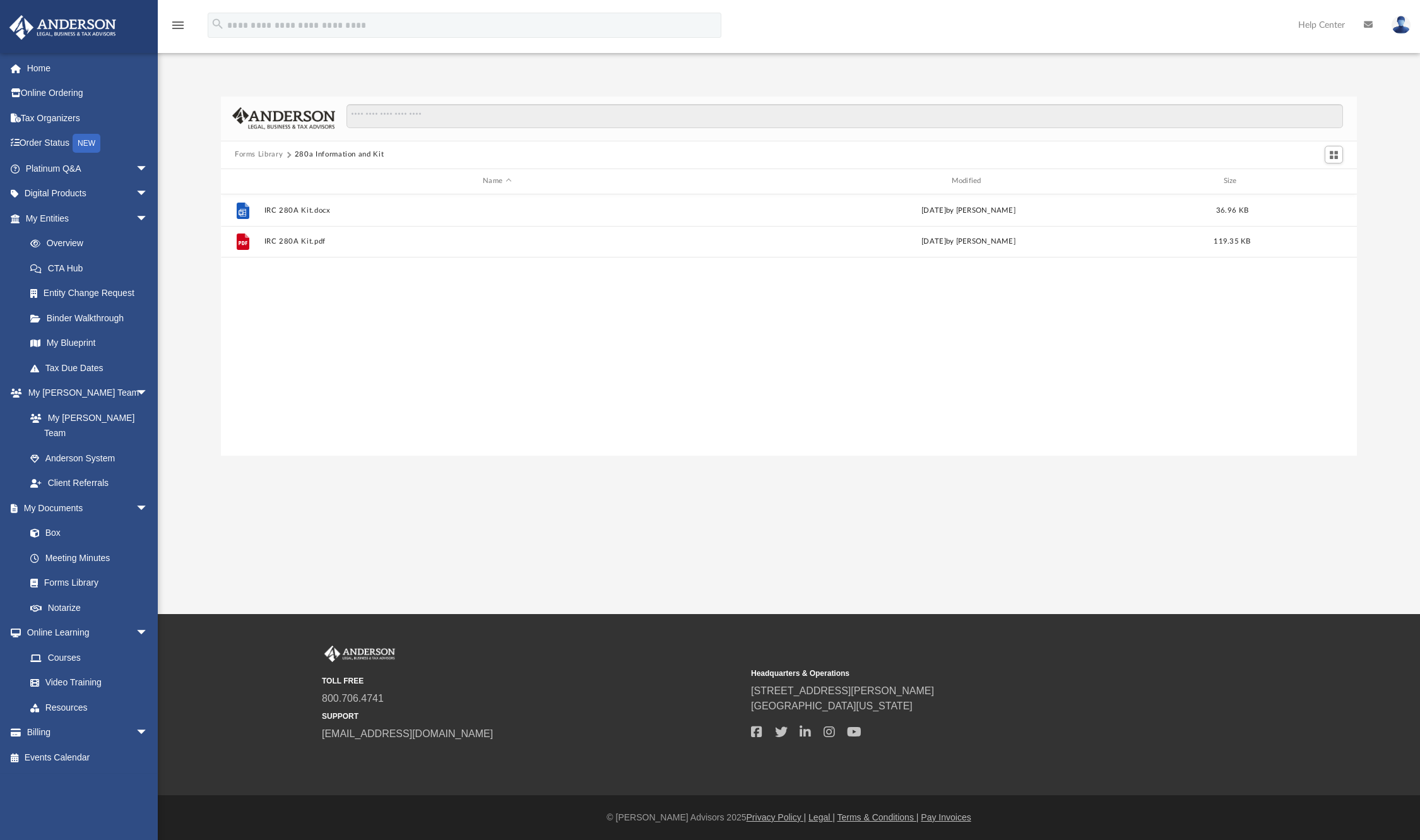
click at [269, 153] on button "Forms Library" at bounding box center [259, 154] width 48 height 12
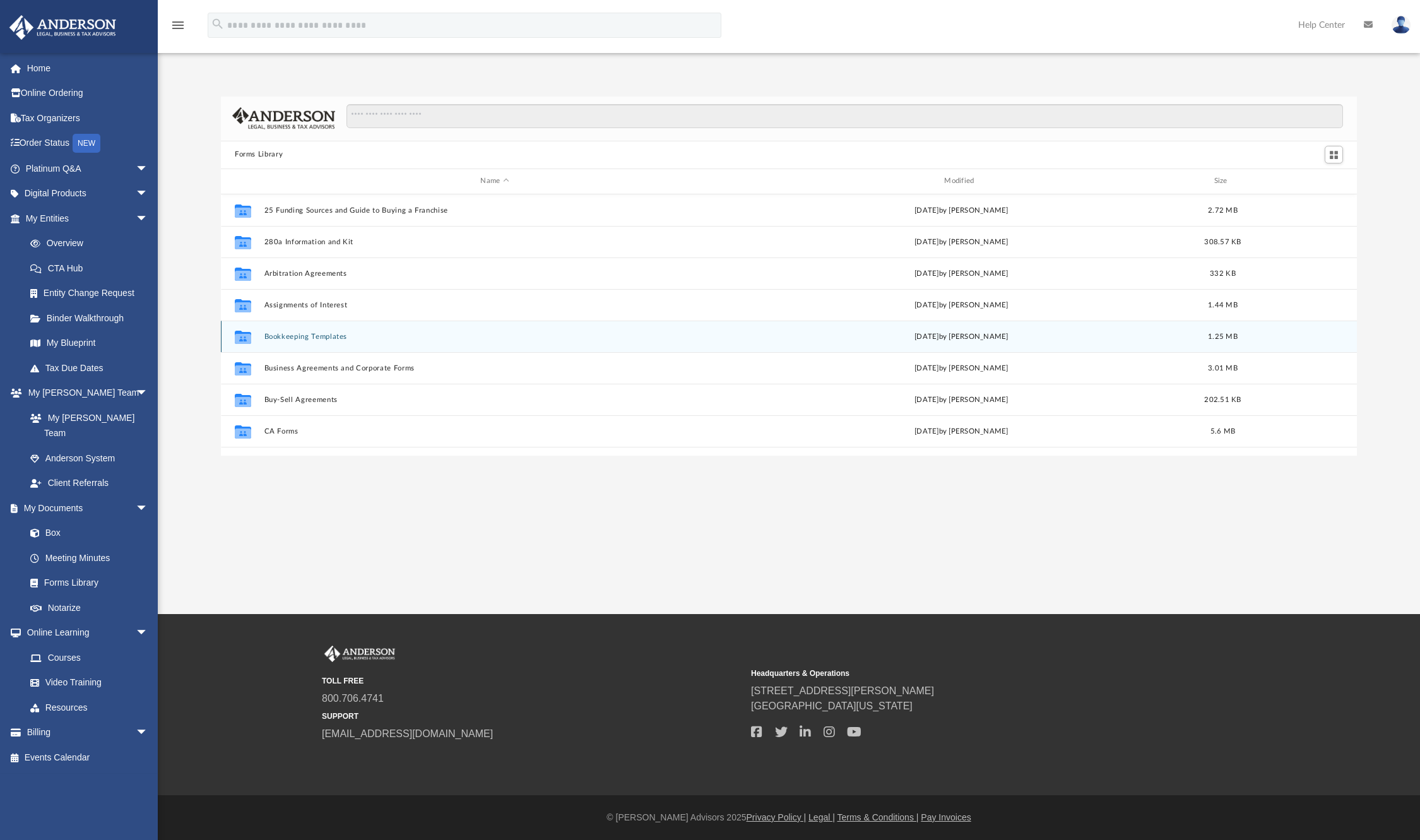
click at [335, 334] on button "Bookkeeping Templates" at bounding box center [495, 336] width 461 height 9
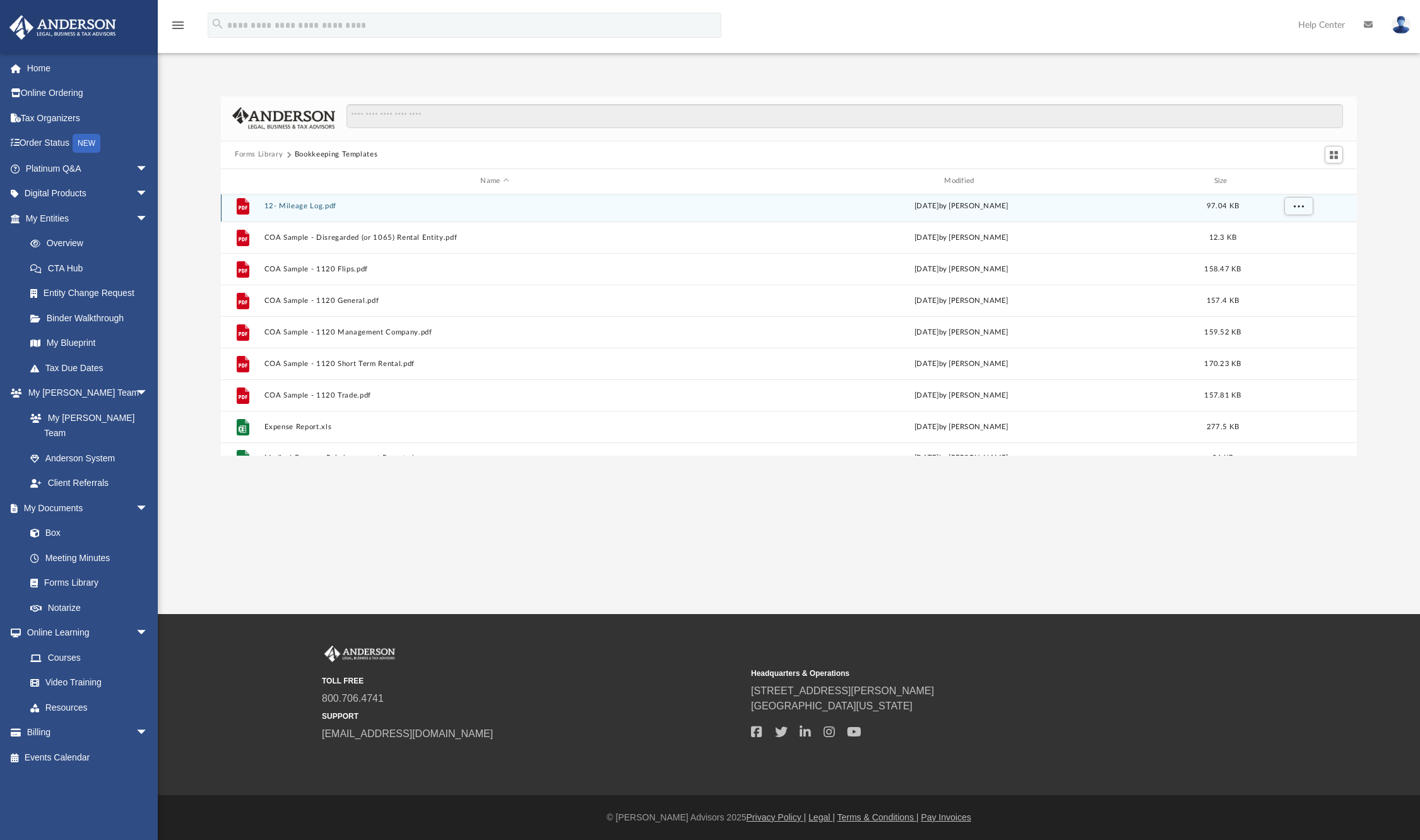
scroll to position [85, 0]
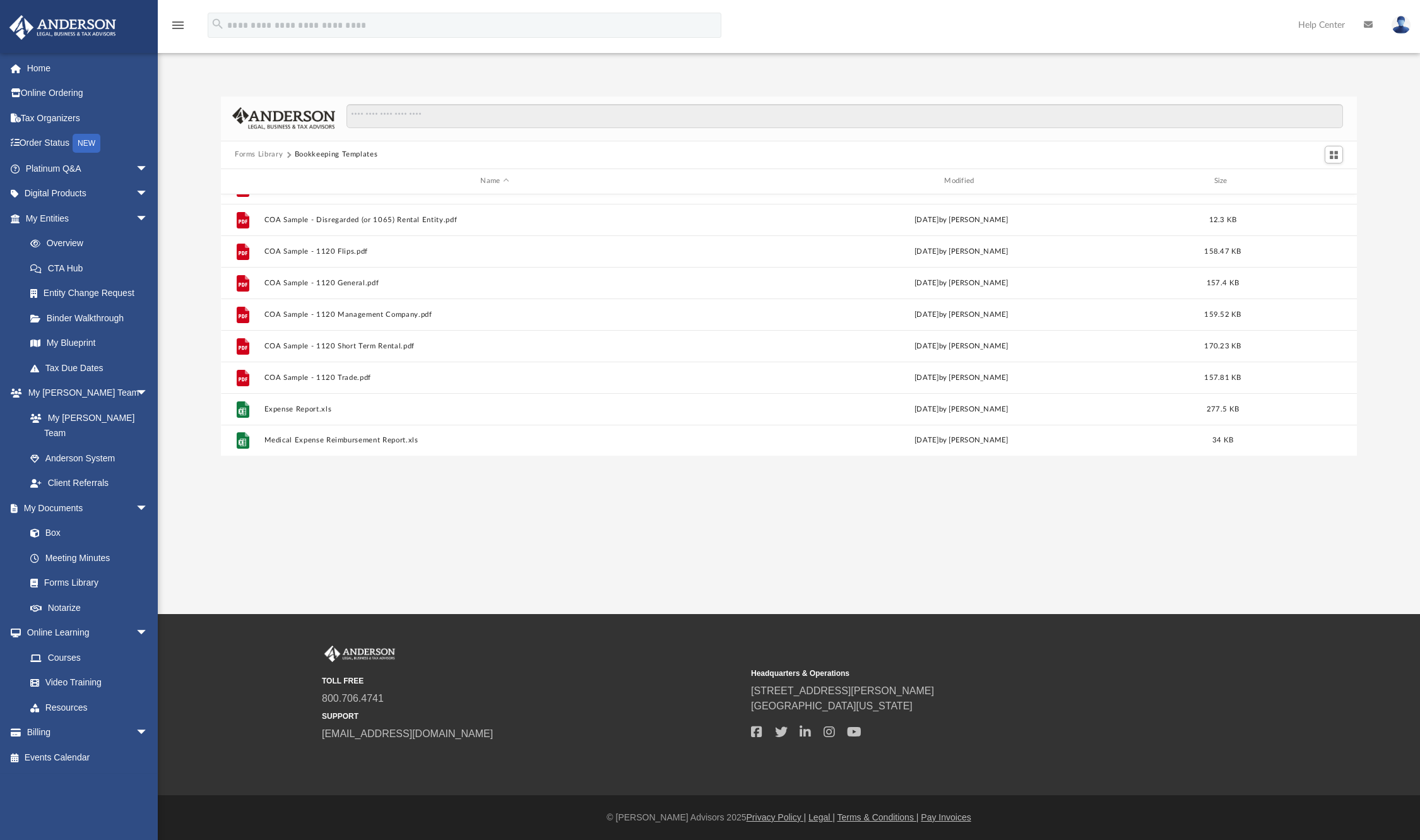
click at [242, 152] on button "Forms Library" at bounding box center [259, 154] width 48 height 12
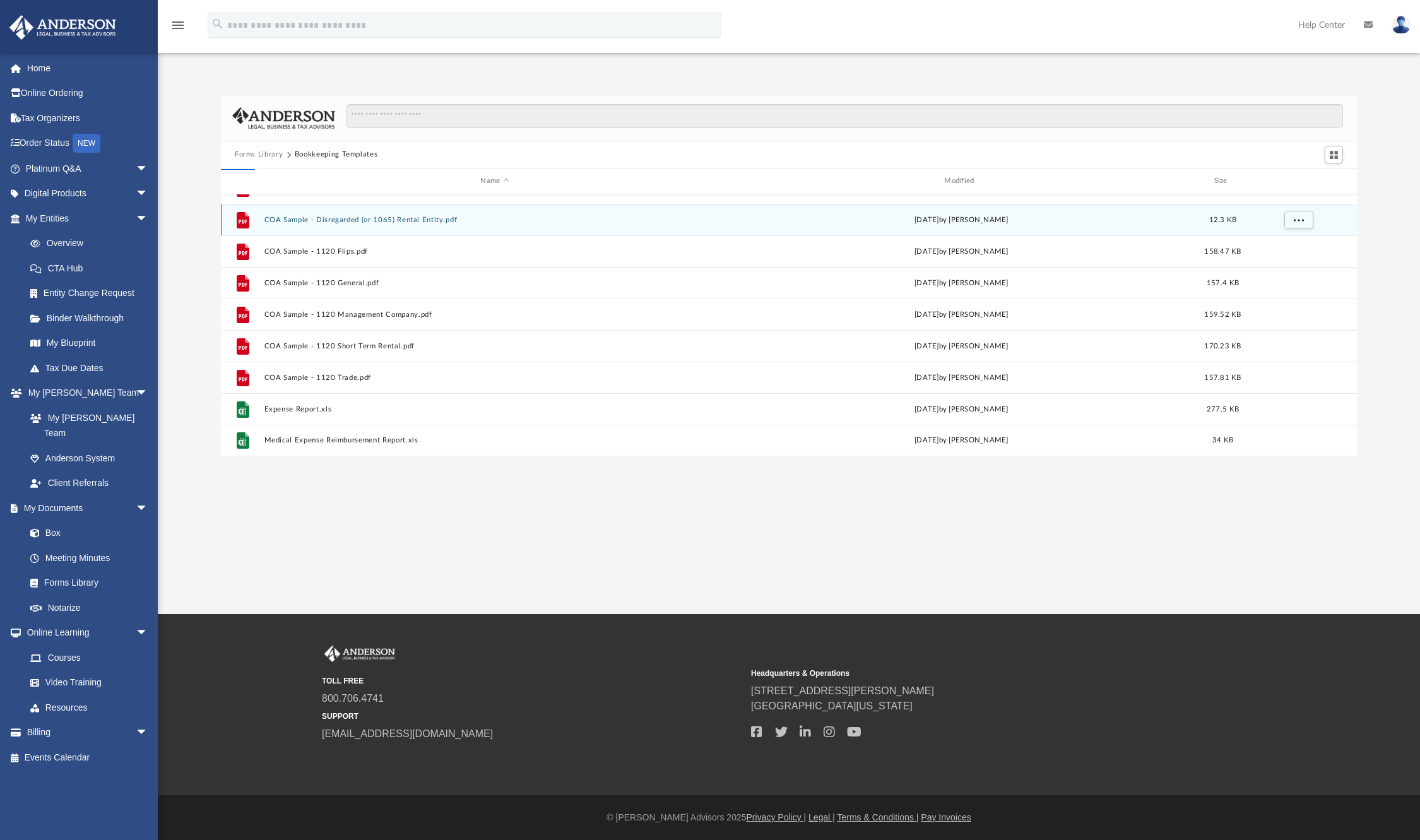
scroll to position [0, 0]
